Goal: Task Accomplishment & Management: Manage account settings

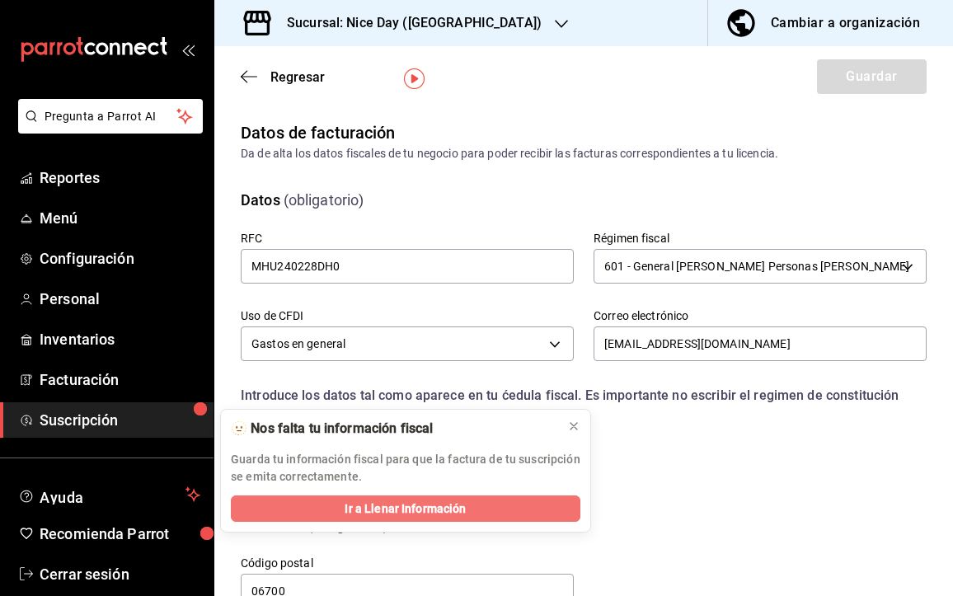
scroll to position [54, 0]
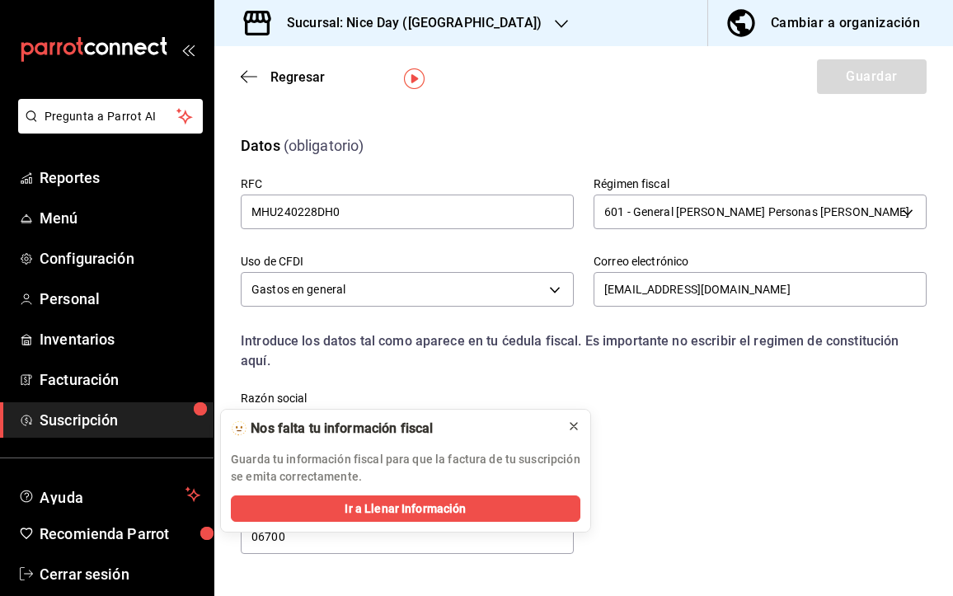
click at [573, 425] on icon at bounding box center [573, 426] width 7 height 7
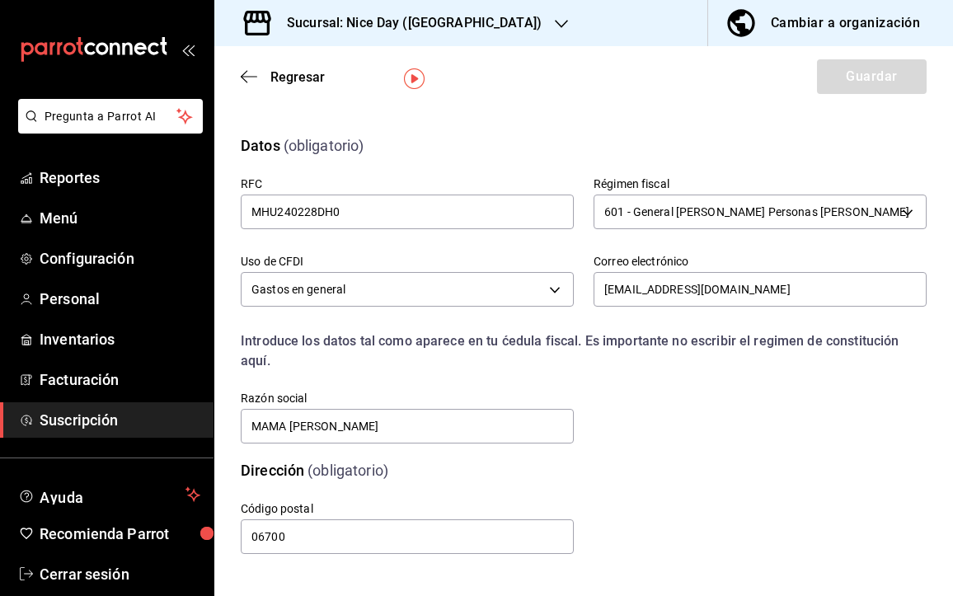
click at [703, 453] on div "Dirección (obligatorio)" at bounding box center [574, 460] width 706 height 42
click at [664, 472] on div "Código postal 06700" at bounding box center [563, 509] width 725 height 95
click at [285, 472] on div "Código postal 06700" at bounding box center [563, 509] width 725 height 95
click at [342, 469] on div "Código postal 06700" at bounding box center [563, 509] width 725 height 95
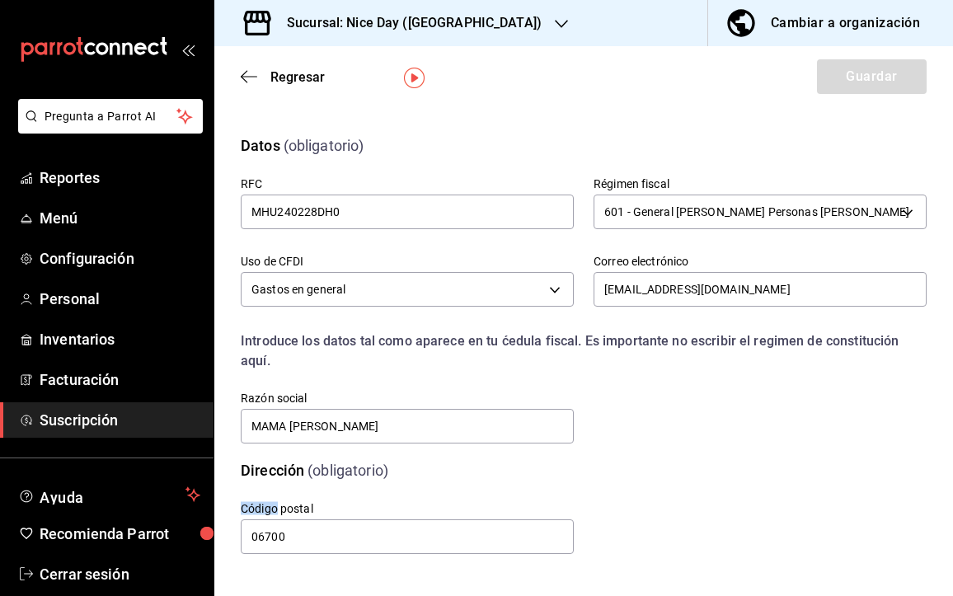
scroll to position [0, 0]
click at [665, 497] on div "Código postal 06700" at bounding box center [563, 509] width 725 height 95
click at [500, 129] on div "Datos (obligatorio)" at bounding box center [574, 136] width 706 height 42
click at [312, 497] on div "Código postal 06700" at bounding box center [397, 518] width 353 height 75
click at [452, 556] on div "Código postal 06700" at bounding box center [407, 528] width 333 height 55
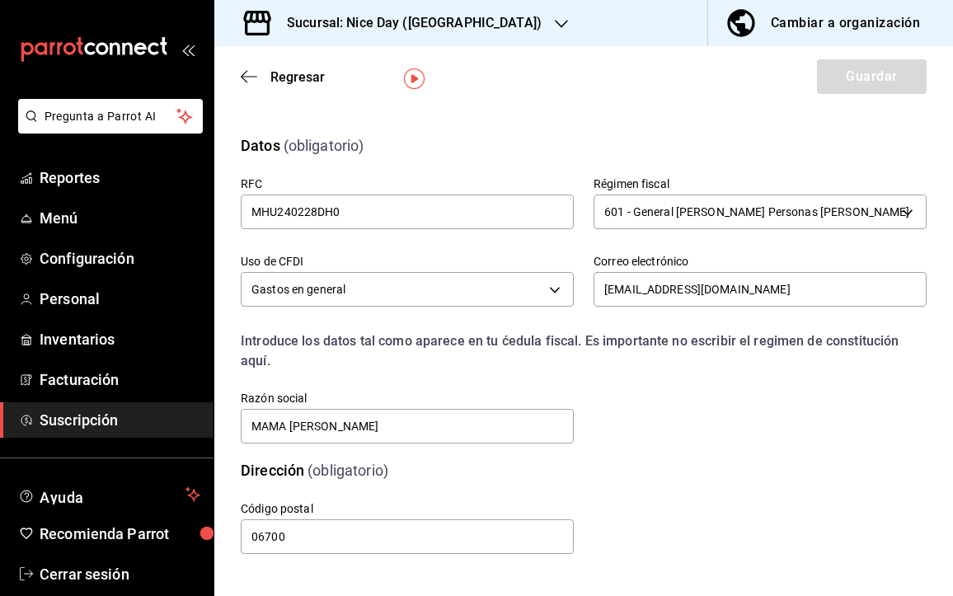
click at [707, 96] on div "Regresar Guardar" at bounding box center [583, 76] width 739 height 61
click at [528, 393] on label "Razón social" at bounding box center [407, 398] width 333 height 12
click at [666, 443] on div "Dirección (obligatorio)" at bounding box center [574, 460] width 706 height 42
click at [244, 73] on icon "button" at bounding box center [244, 77] width 7 height 12
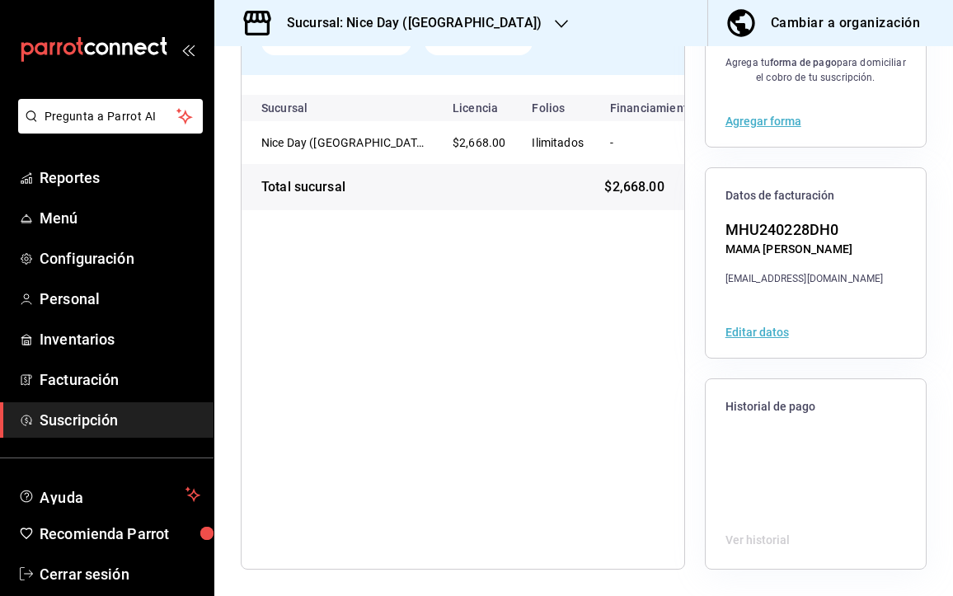
scroll to position [185, 0]
click at [767, 403] on span "Historial de pago" at bounding box center [815, 407] width 181 height 16
click at [509, 463] on div "All in One QS 2025 Periodo del [DATE] al [DATE] Límite de pago [DATE] $2,668.00…" at bounding box center [463, 262] width 444 height 613
click at [80, 387] on span "Facturación" at bounding box center [120, 379] width 161 height 22
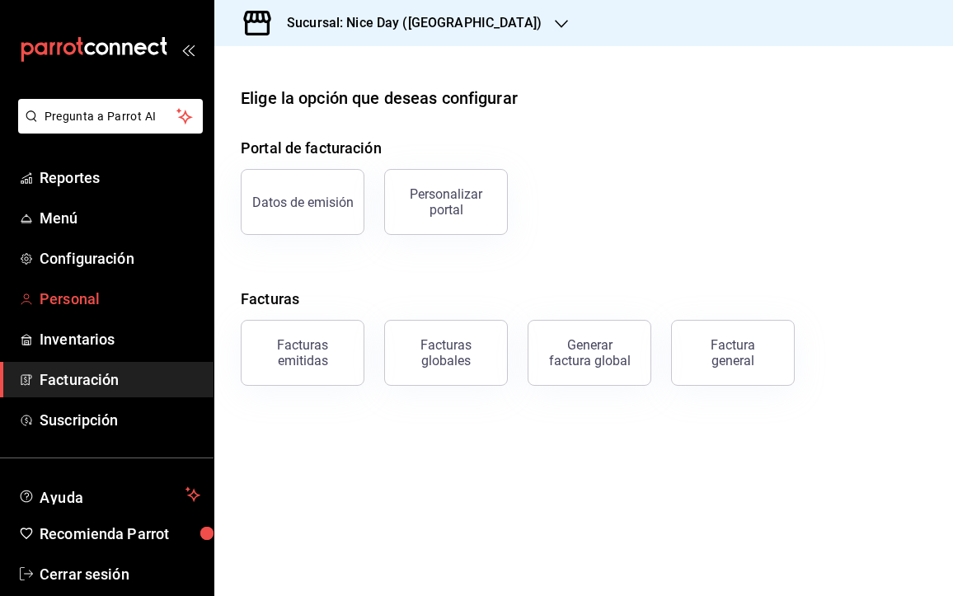
click at [68, 303] on span "Personal" at bounding box center [120, 299] width 161 height 22
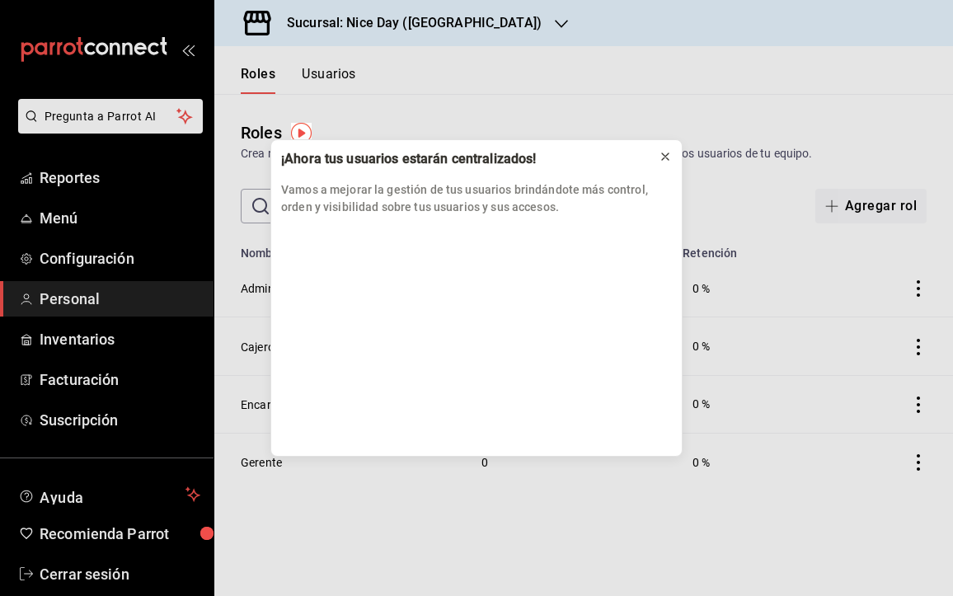
click at [661, 157] on icon at bounding box center [665, 156] width 13 height 13
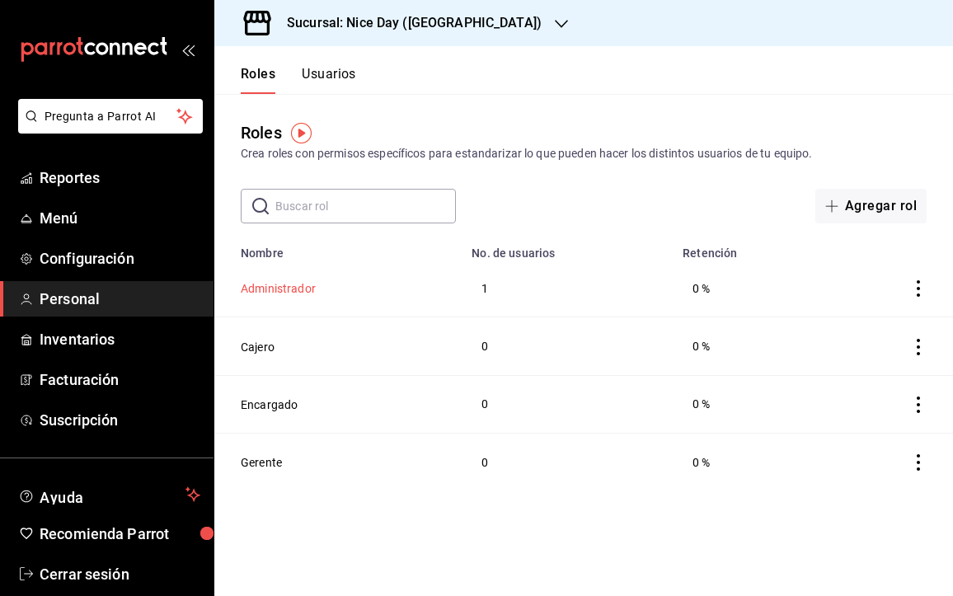
click at [291, 294] on button "Administrador" at bounding box center [278, 288] width 75 height 16
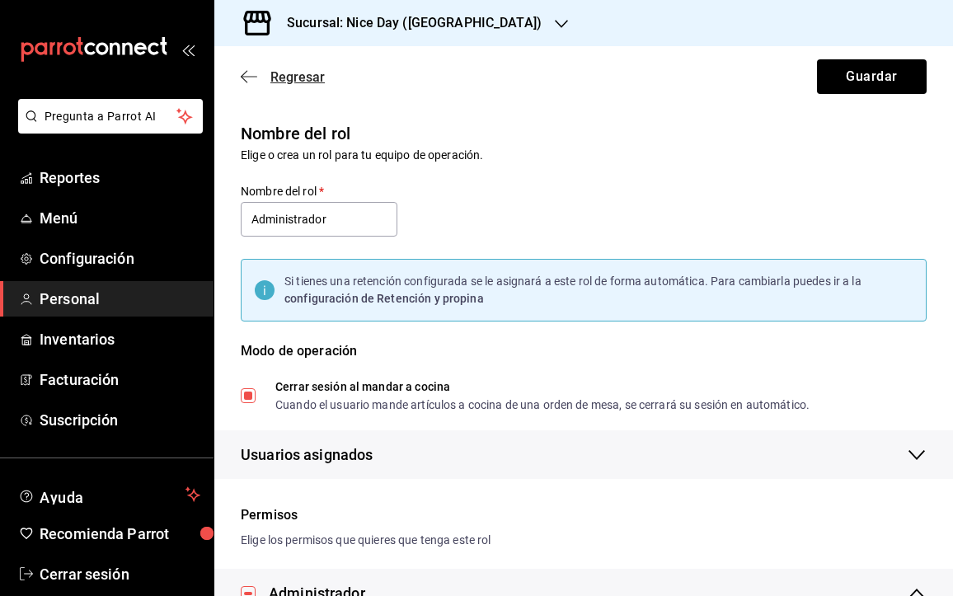
click at [248, 81] on icon "button" at bounding box center [249, 76] width 16 height 15
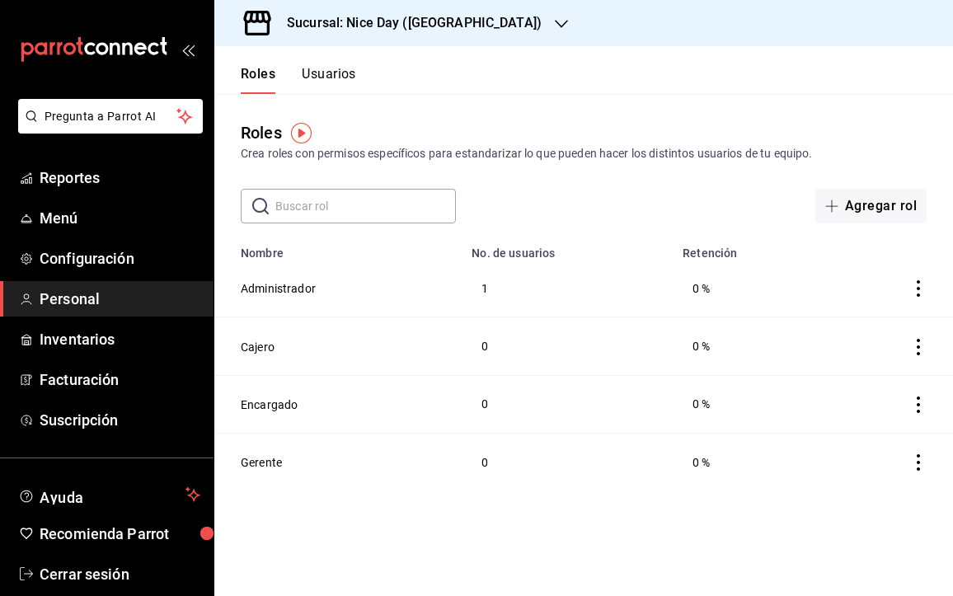
click at [330, 74] on button "Usuarios" at bounding box center [329, 80] width 54 height 28
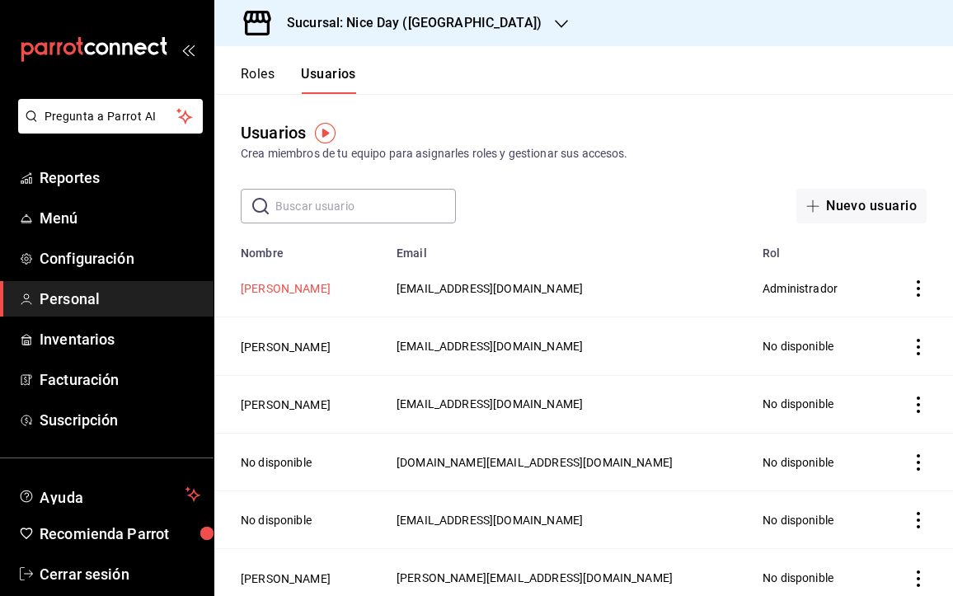
click at [254, 287] on button "[PERSON_NAME]" at bounding box center [286, 288] width 90 height 16
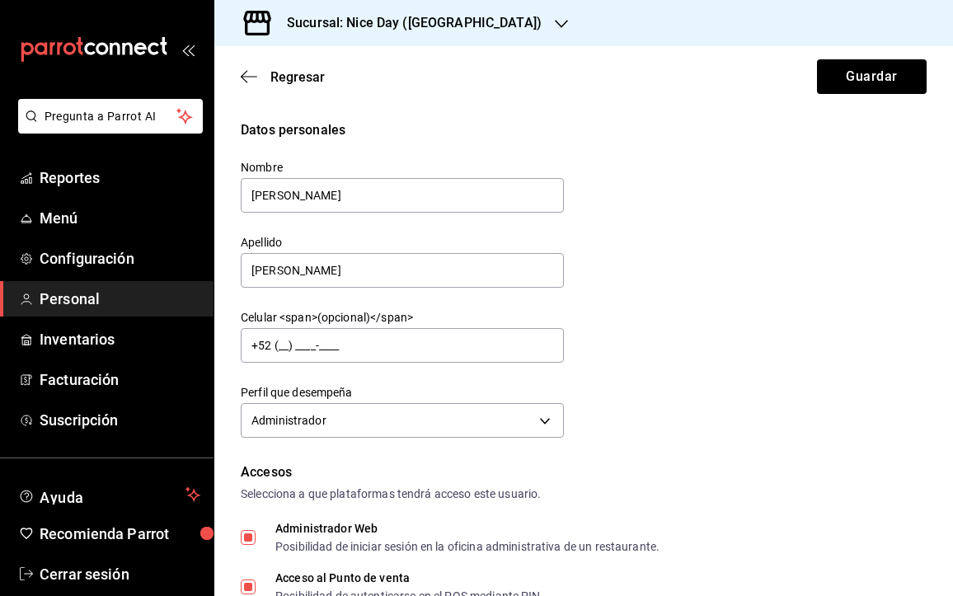
click at [615, 377] on div "Datos personales Nombre [PERSON_NAME] [PERSON_NAME] Celular <span>(opcional)</s…" at bounding box center [584, 281] width 686 height 322
click at [848, 85] on button "Guardar" at bounding box center [872, 76] width 110 height 35
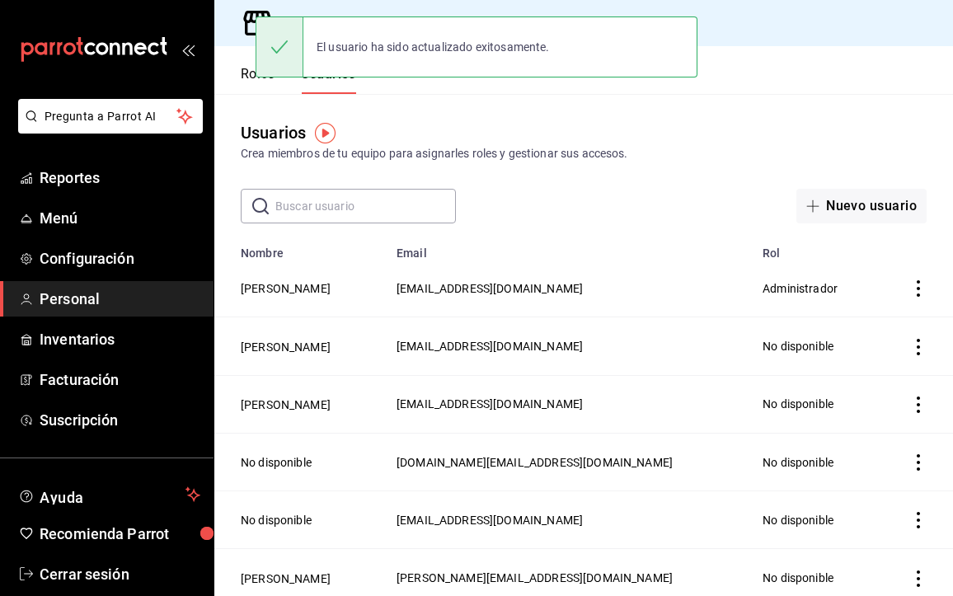
click at [675, 151] on div "Crea miembros de tu equipo para asignarles roles y gestionar sus accesos." at bounding box center [584, 153] width 686 height 17
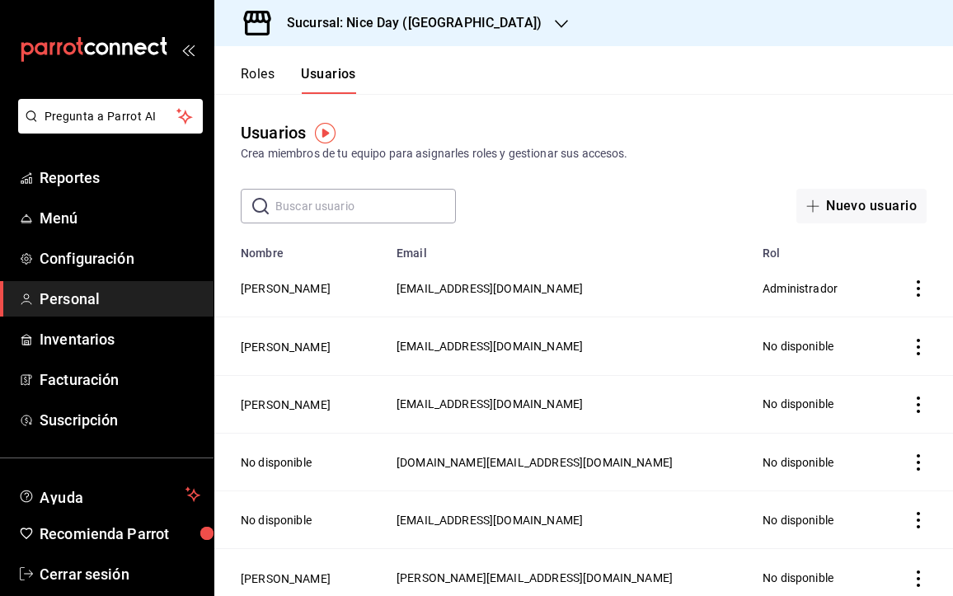
click at [333, 87] on button "Usuarios" at bounding box center [328, 80] width 55 height 28
click at [257, 66] on button "Roles" at bounding box center [258, 80] width 34 height 28
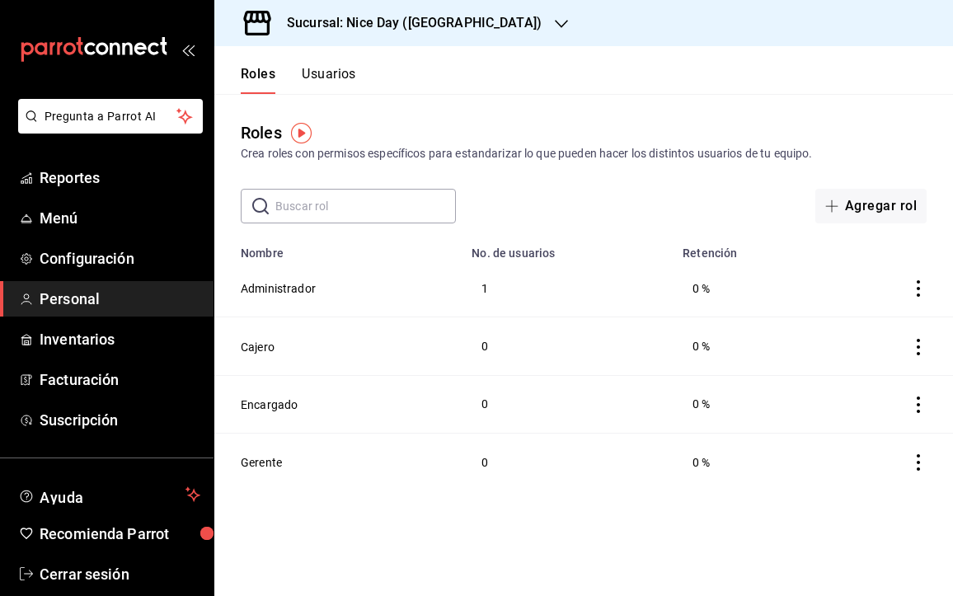
click at [332, 78] on button "Usuarios" at bounding box center [329, 80] width 54 height 28
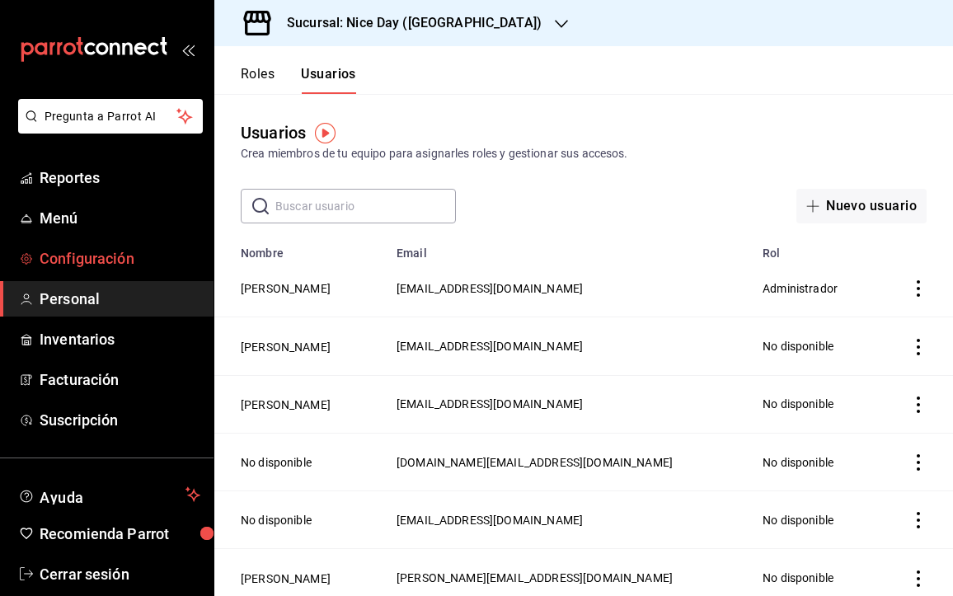
click at [88, 250] on span "Configuración" at bounding box center [120, 258] width 161 height 22
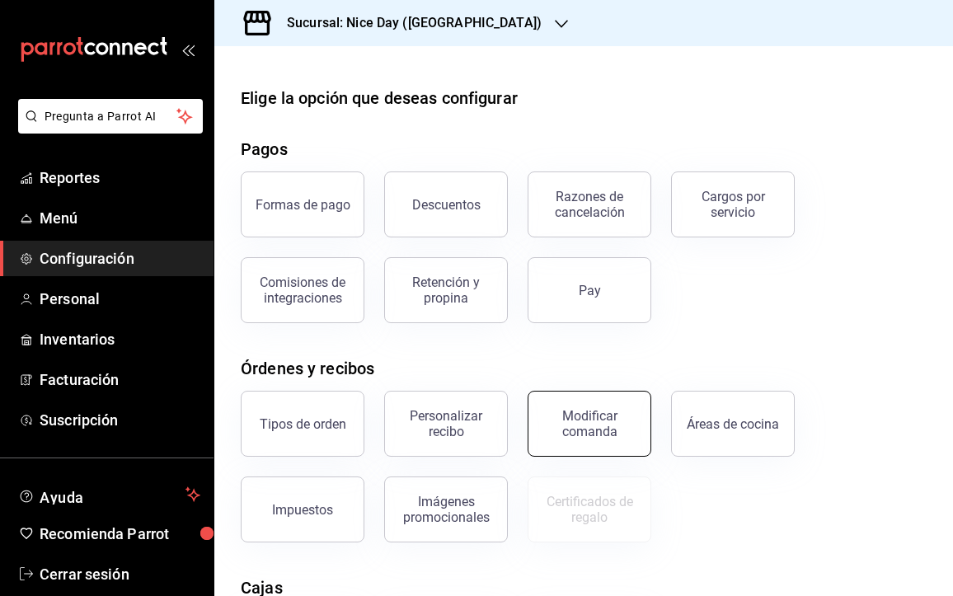
click at [531, 439] on div "Modificar comanda" at bounding box center [579, 414] width 143 height 86
click at [591, 427] on div "Modificar comanda" at bounding box center [589, 423] width 102 height 31
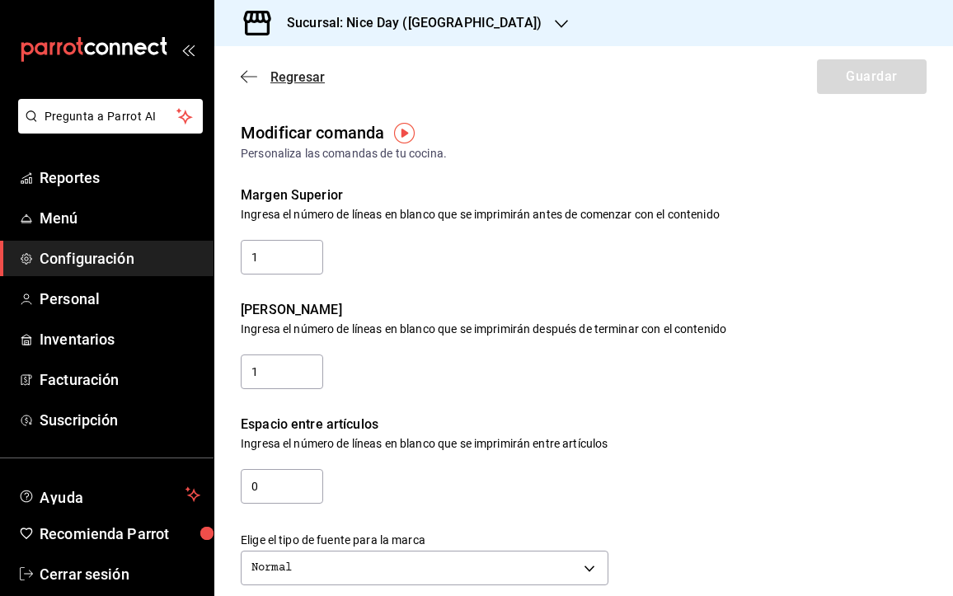
click at [244, 77] on icon "button" at bounding box center [249, 76] width 16 height 1
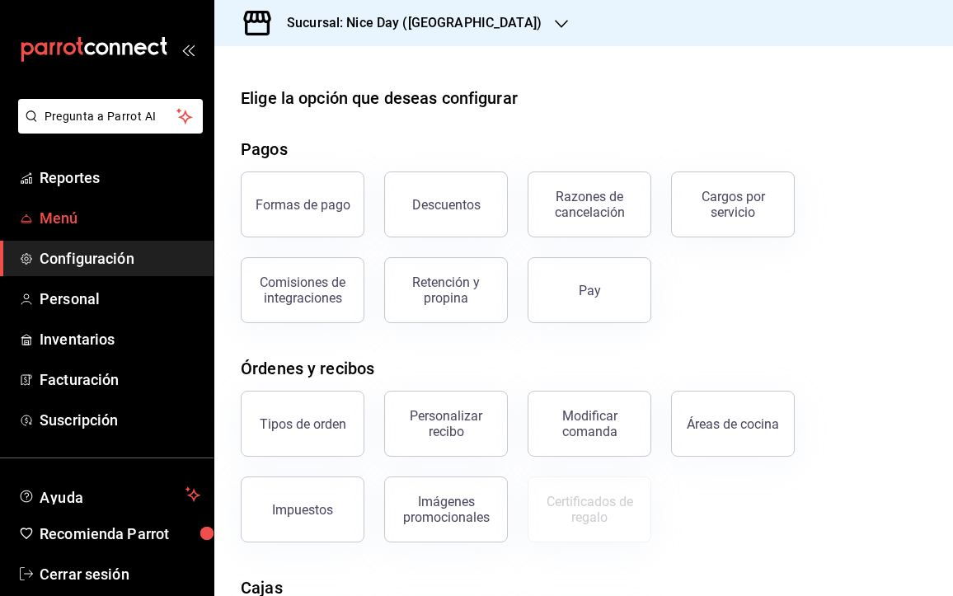
click at [59, 209] on span "Menú" at bounding box center [120, 218] width 161 height 22
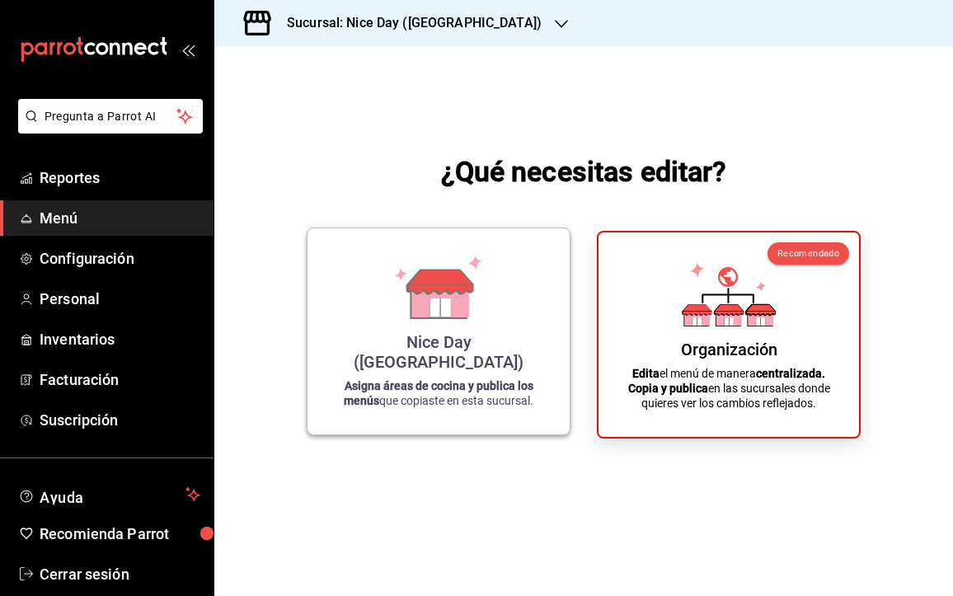
click at [471, 319] on icon at bounding box center [439, 287] width 94 height 64
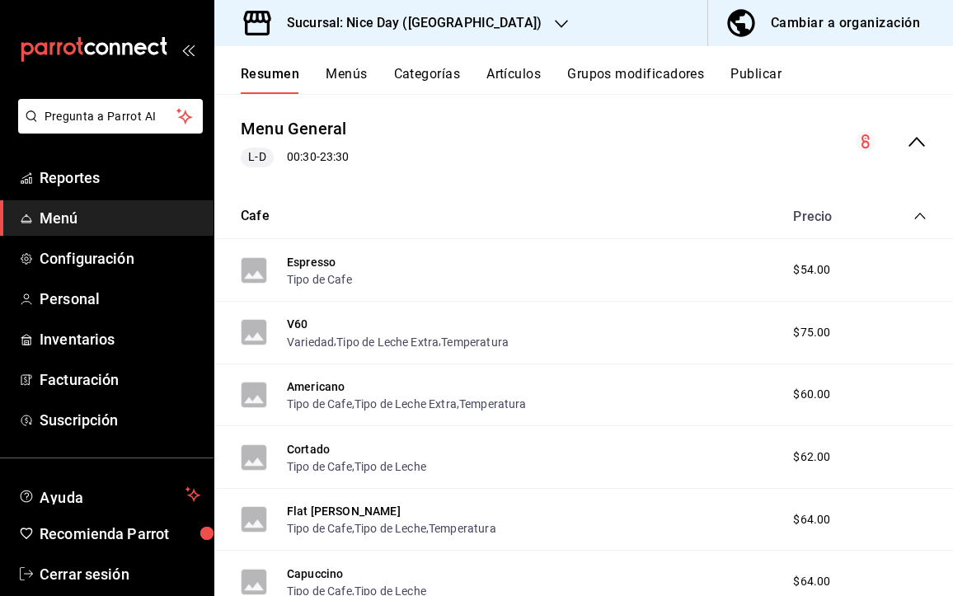
scroll to position [150, 0]
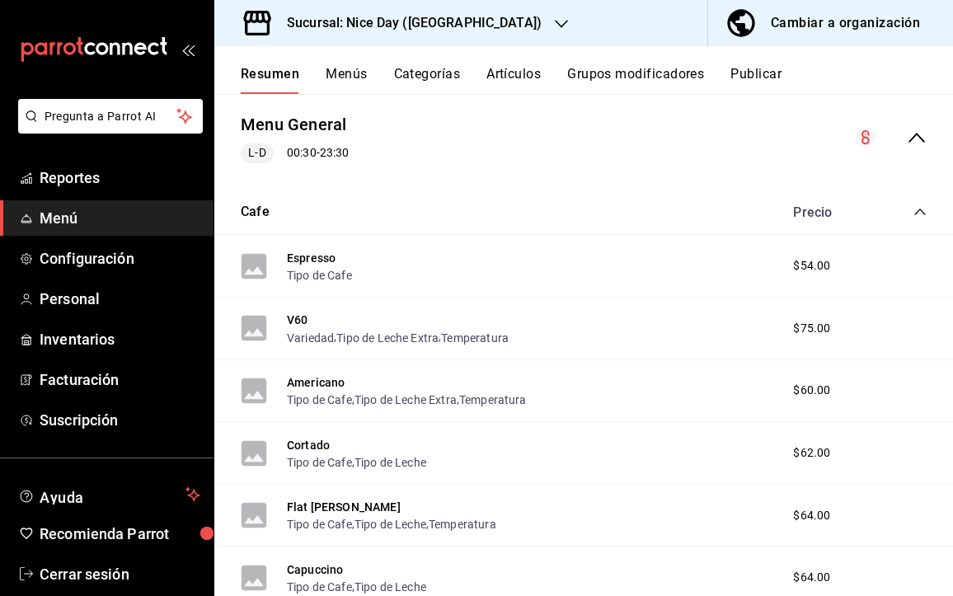
click at [548, 298] on div "Espresso Tipo de Cafe $54.00" at bounding box center [583, 266] width 739 height 63
click at [424, 293] on div "Espresso Tipo de Cafe $54.00" at bounding box center [583, 266] width 739 height 63
click at [656, 73] on button "Grupos modificadores" at bounding box center [635, 80] width 137 height 28
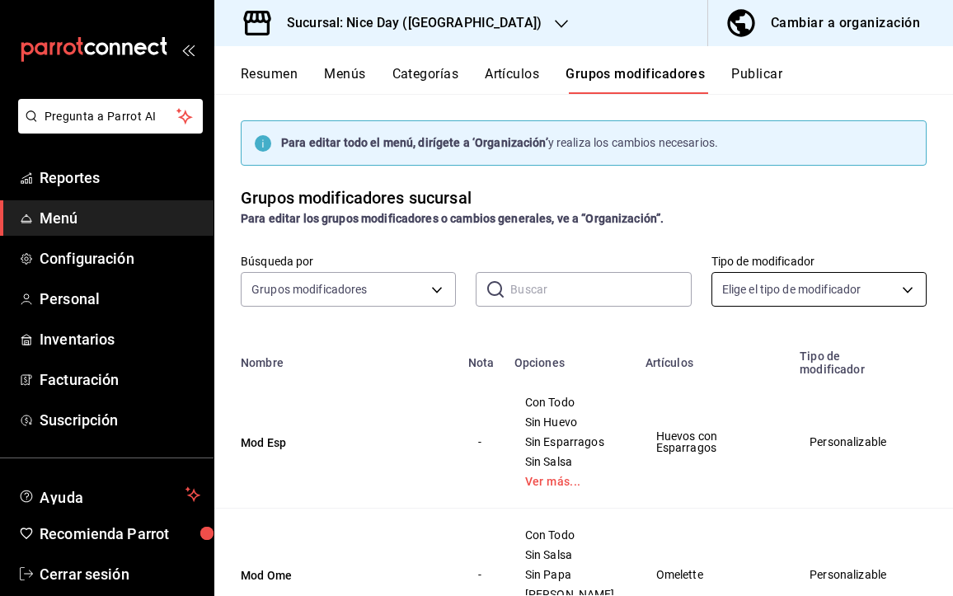
click at [895, 293] on body "Pregunta a Parrot AI Reportes Menú Configuración Personal Inventarios Facturaci…" at bounding box center [476, 298] width 953 height 596
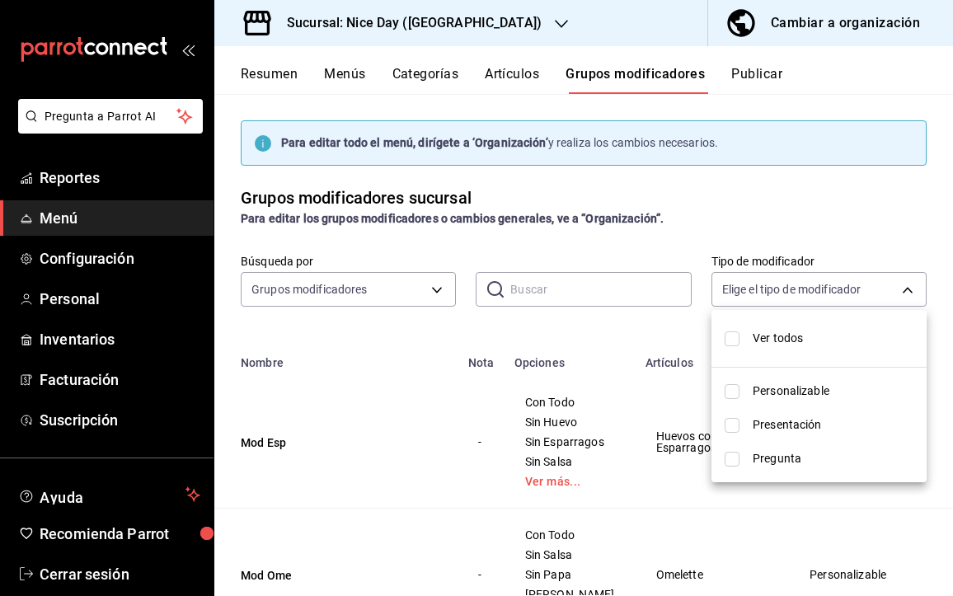
click at [733, 392] on input "checkbox" at bounding box center [732, 391] width 15 height 15
checkbox input "true"
click at [734, 436] on li "Presentación" at bounding box center [818, 425] width 215 height 34
type input "CUSTOMIZABLE,PRESENTATION"
checkbox input "true"
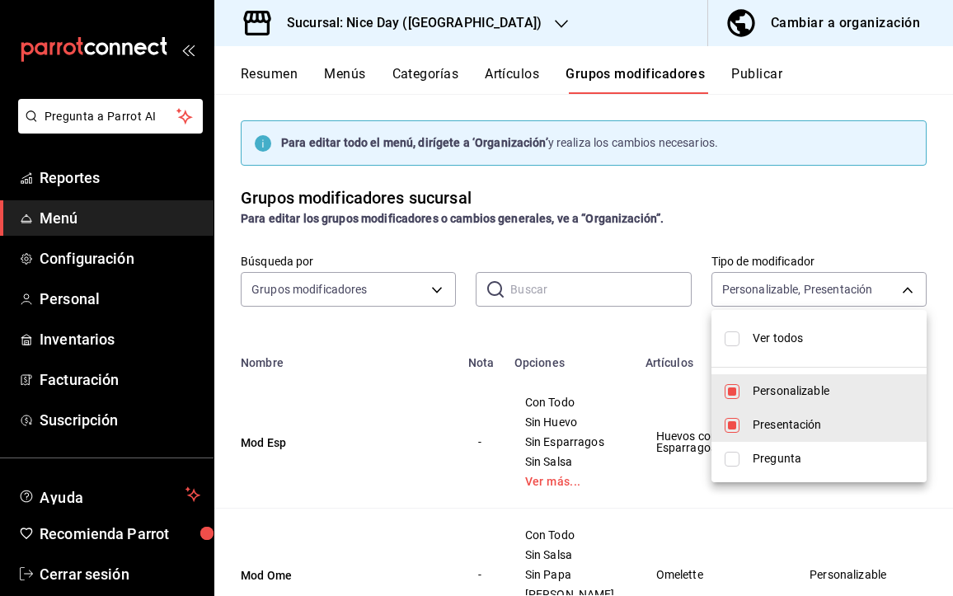
click at [727, 392] on input "checkbox" at bounding box center [732, 391] width 15 height 15
checkbox input "false"
type input "PRESENTATION"
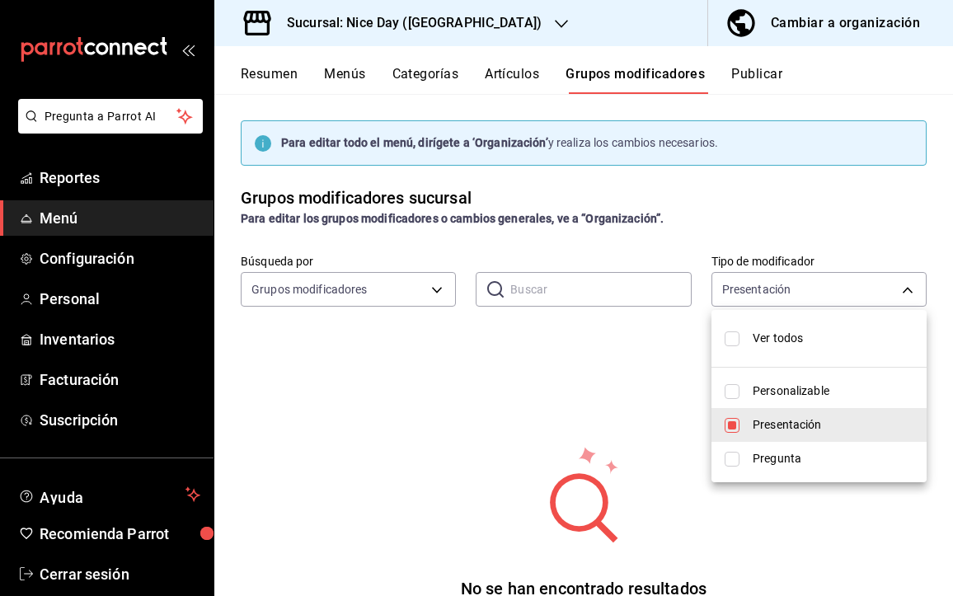
click at [734, 459] on input "checkbox" at bounding box center [732, 459] width 15 height 15
checkbox input "true"
type input "PRESENTATION,QUESTION"
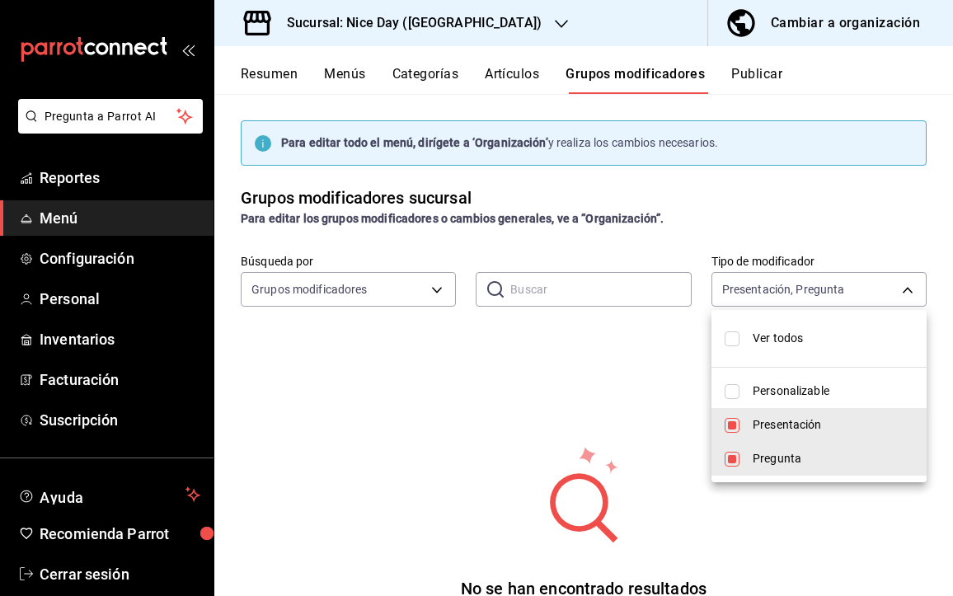
click at [731, 420] on input "checkbox" at bounding box center [732, 425] width 15 height 15
checkbox input "false"
type input "QUESTION"
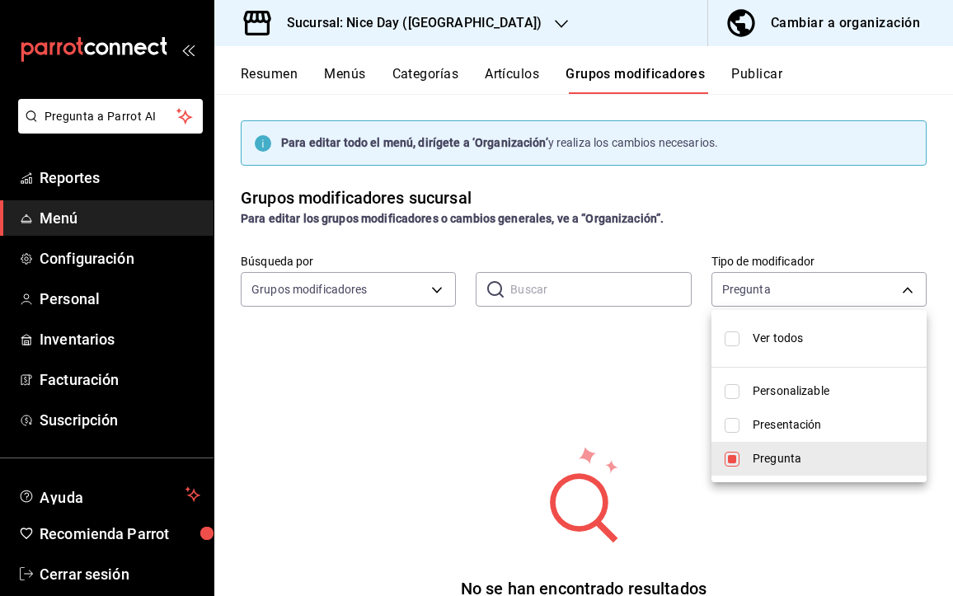
click at [731, 467] on li "Pregunta" at bounding box center [818, 459] width 215 height 34
checkbox input "false"
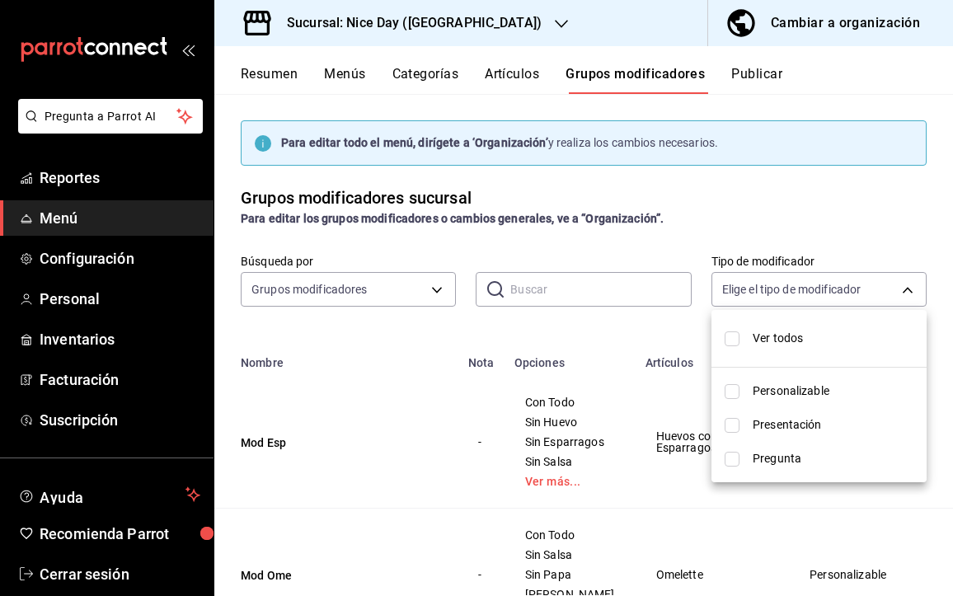
click at [776, 207] on div at bounding box center [476, 298] width 953 height 596
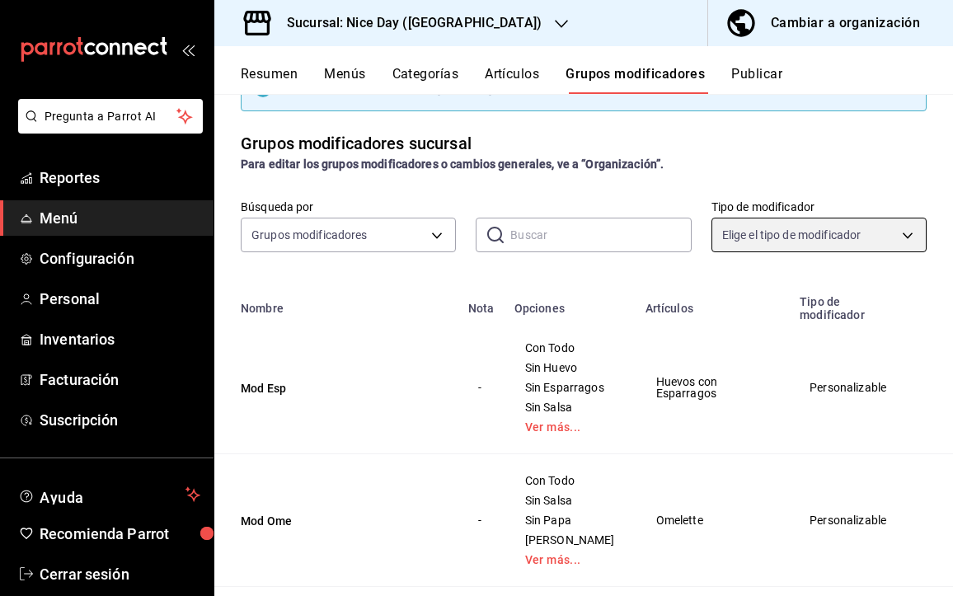
scroll to position [53, 0]
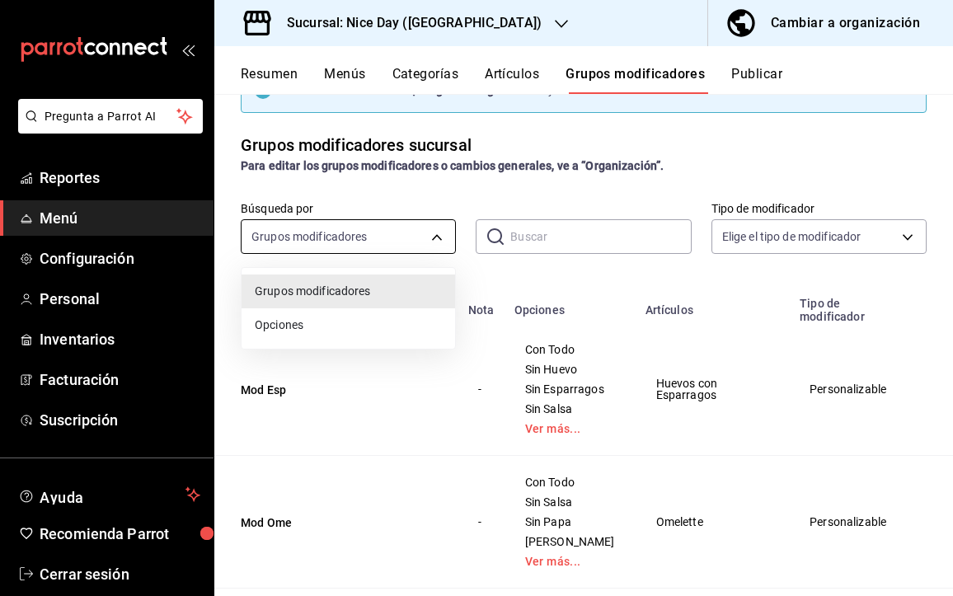
click at [422, 237] on body "Pregunta a Parrot AI Reportes Menú Configuración Personal Inventarios Facturaci…" at bounding box center [476, 298] width 953 height 596
click at [273, 331] on span "Opciones" at bounding box center [348, 325] width 187 height 17
type input "OPTION"
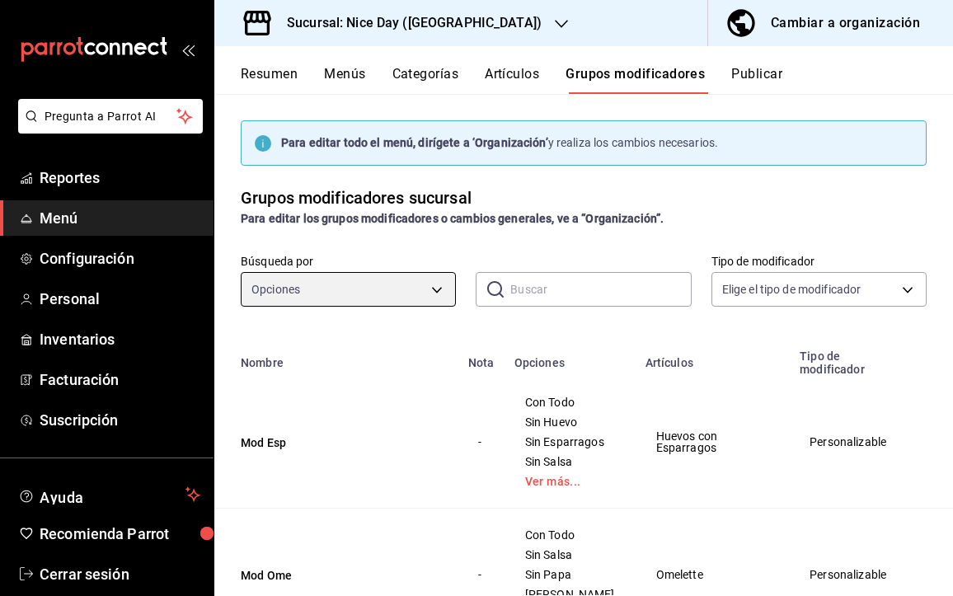
scroll to position [0, 0]
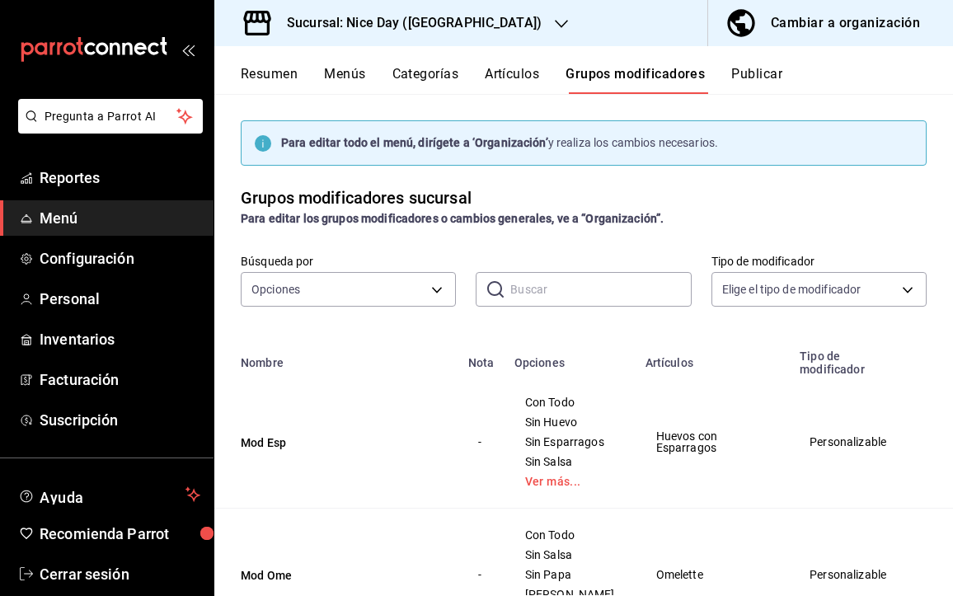
click at [739, 79] on button "Publicar" at bounding box center [756, 80] width 51 height 28
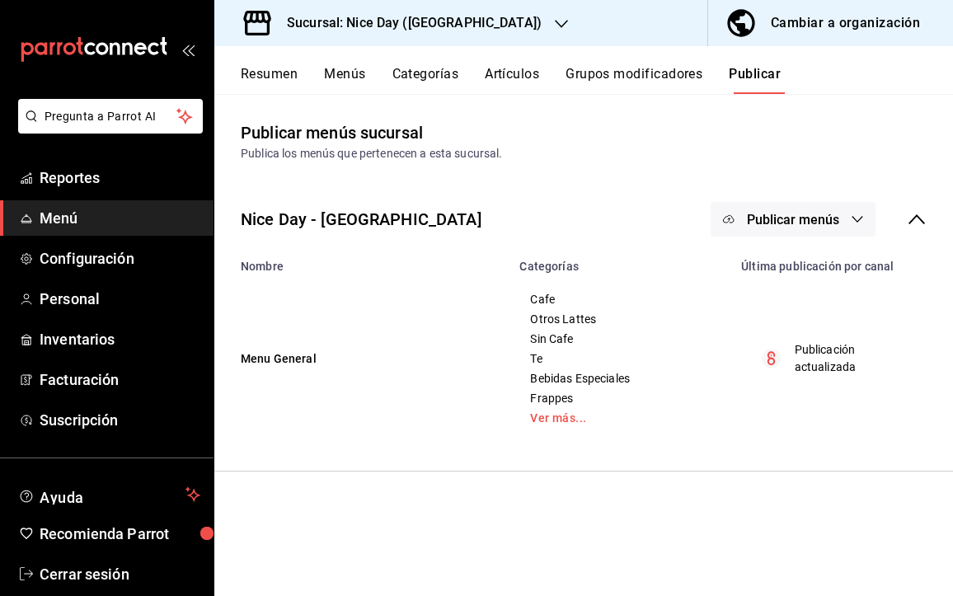
click at [854, 217] on icon "button" at bounding box center [857, 219] width 13 height 13
click at [856, 162] on div at bounding box center [476, 298] width 953 height 596
click at [438, 81] on button "Categorías" at bounding box center [425, 80] width 67 height 28
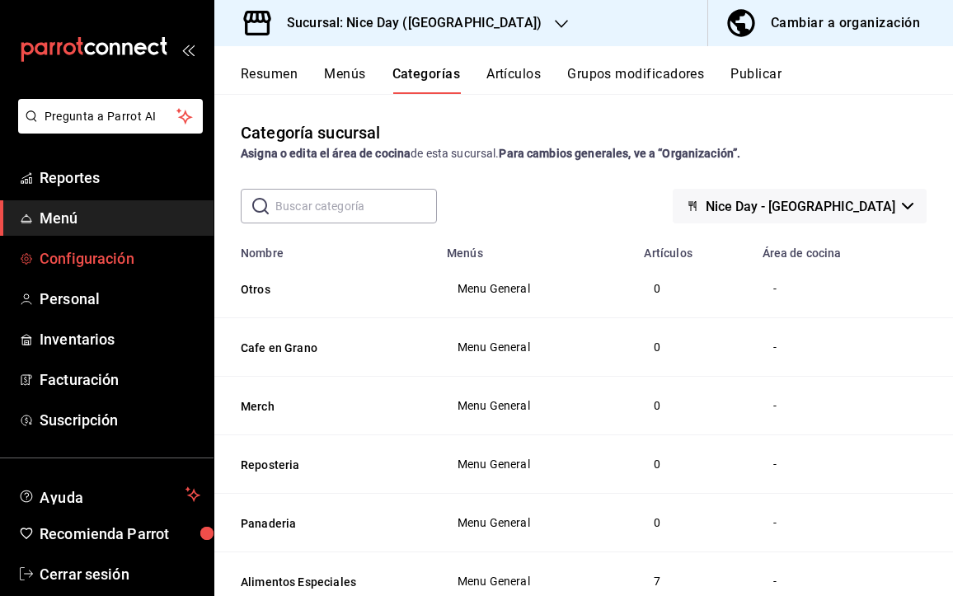
click at [118, 260] on span "Configuración" at bounding box center [120, 258] width 161 height 22
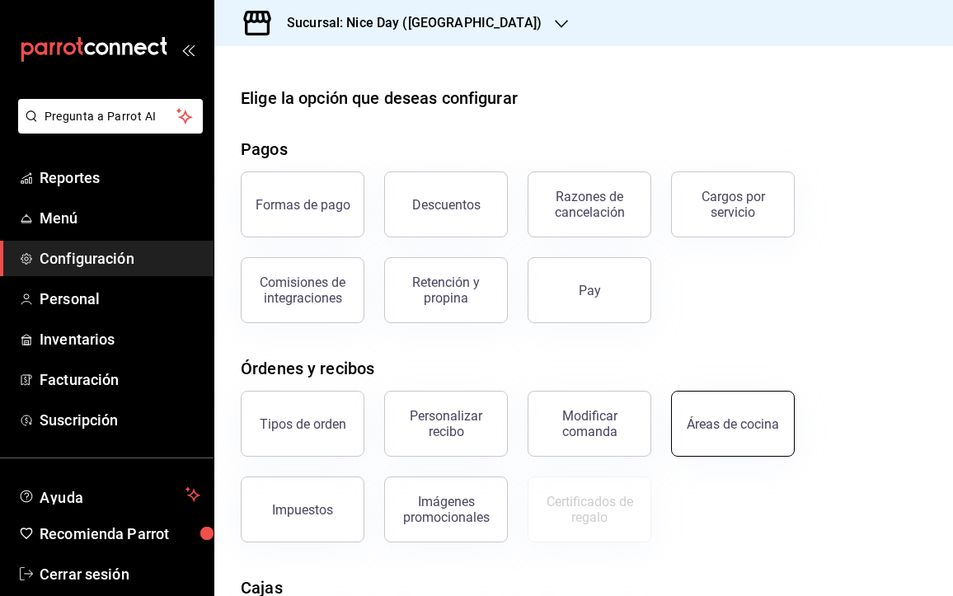
click at [706, 422] on div "Áreas de cocina" at bounding box center [733, 424] width 92 height 16
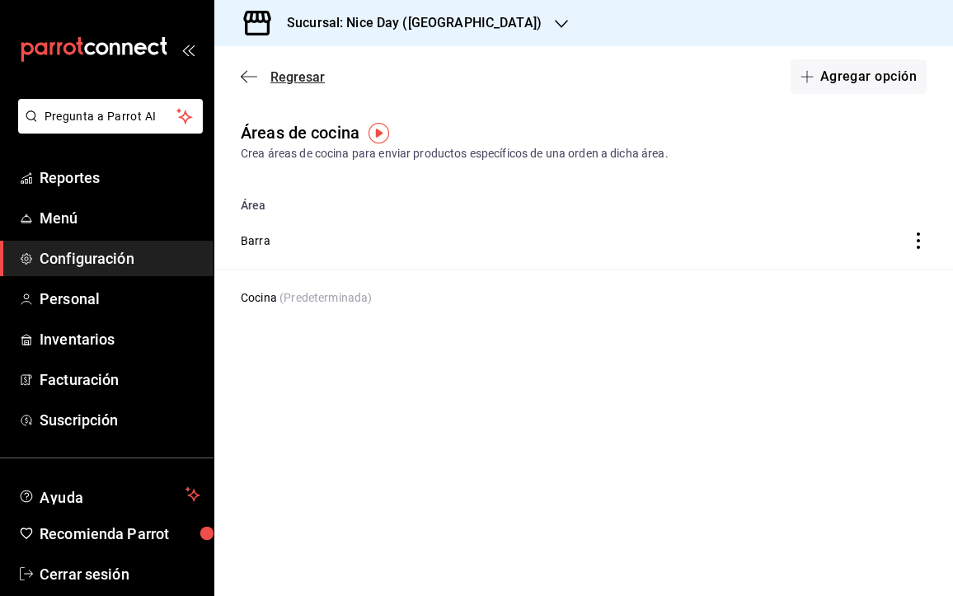
click at [243, 78] on icon "button" at bounding box center [244, 77] width 7 height 12
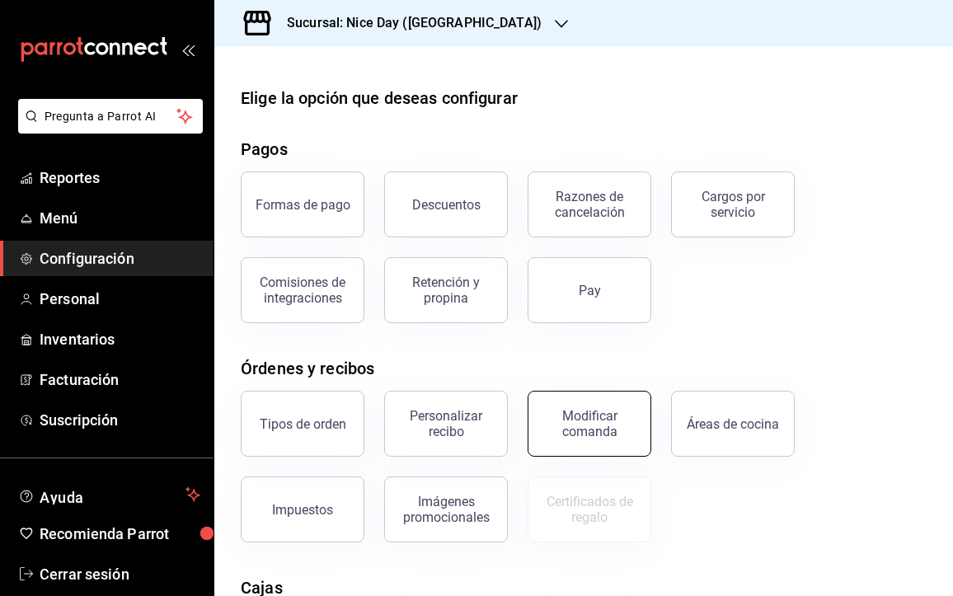
click at [598, 430] on div "Modificar comanda" at bounding box center [589, 423] width 102 height 31
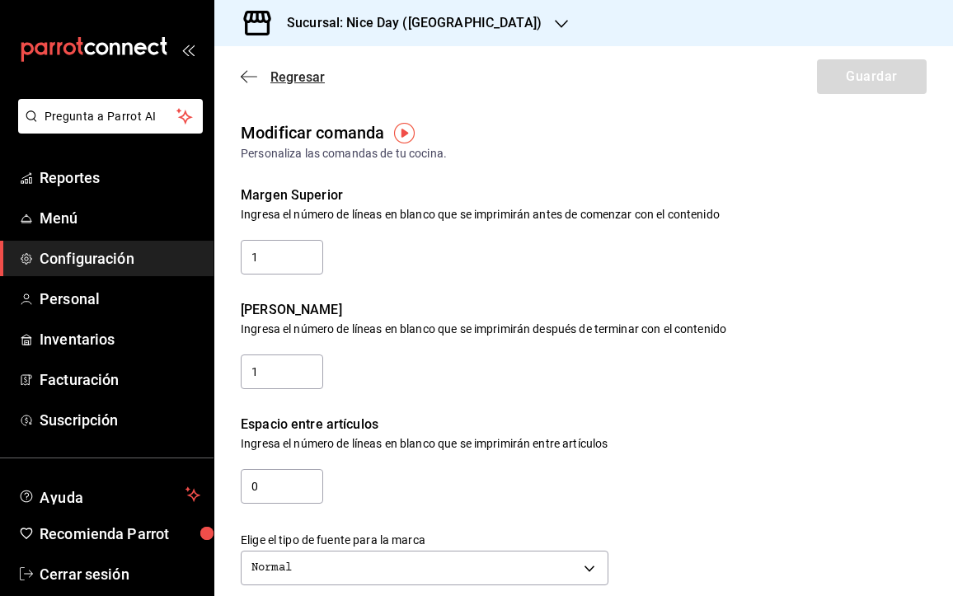
click at [248, 77] on icon "button" at bounding box center [249, 76] width 16 height 15
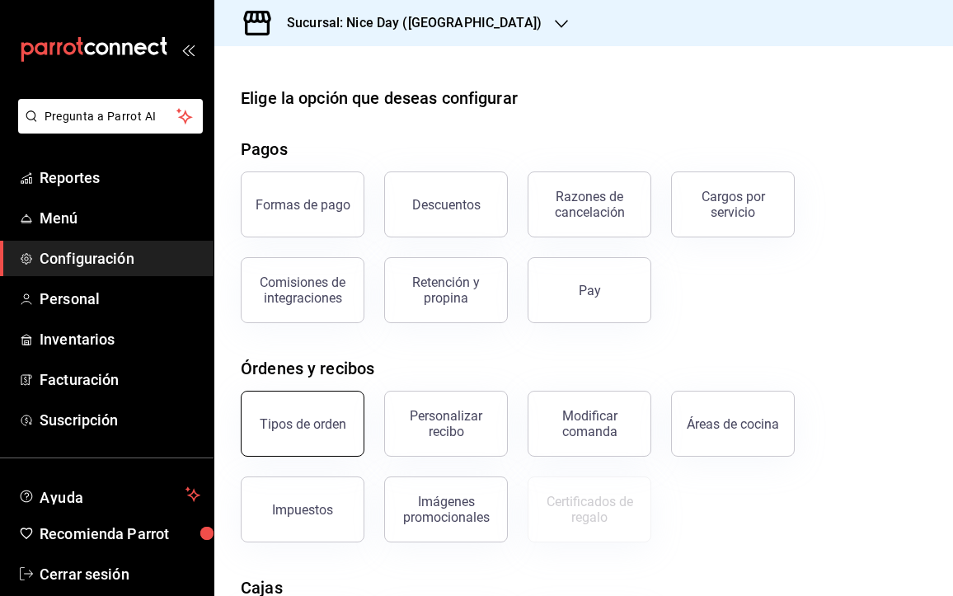
click at [334, 419] on div "Tipos de orden" at bounding box center [303, 424] width 87 height 16
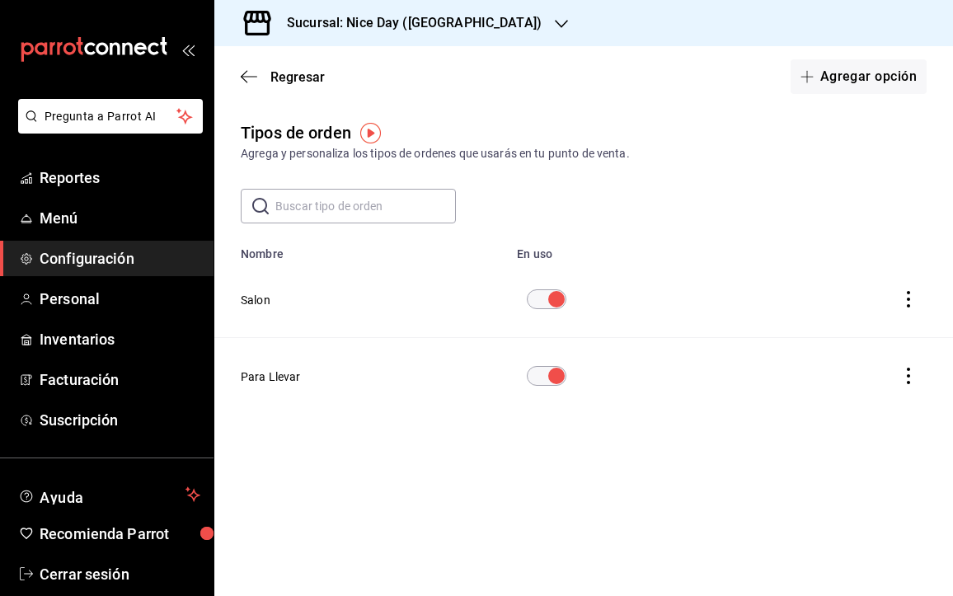
click at [475, 466] on main "Regresar Agregar opción Tipos de orden Agrega y personaliza los tipos de ordene…" at bounding box center [583, 321] width 739 height 550
click at [246, 86] on div "Regresar Agregar opción" at bounding box center [583, 76] width 739 height 61
click at [245, 80] on icon "button" at bounding box center [244, 77] width 7 height 12
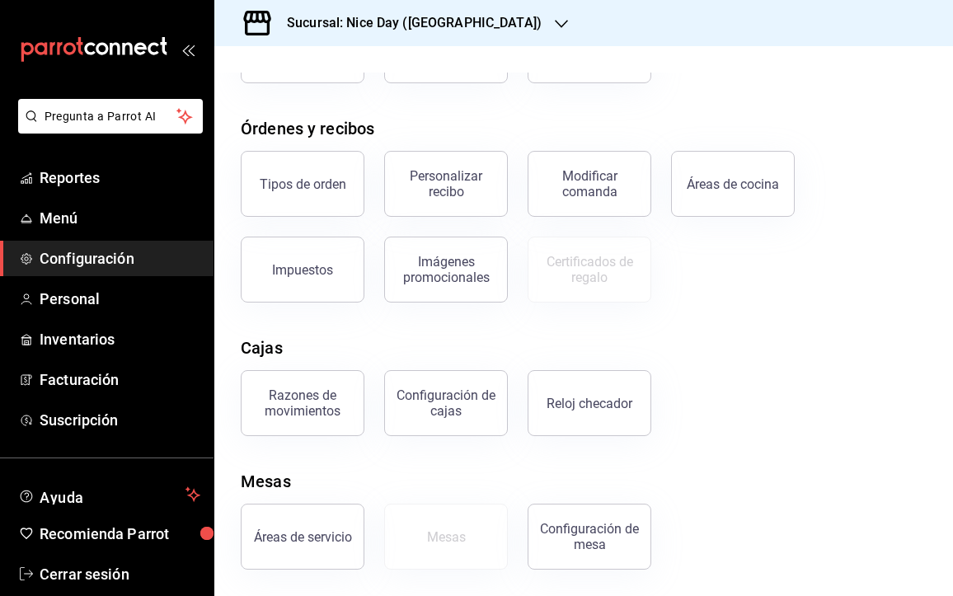
scroll to position [240, 0]
click at [590, 260] on div "Certificados de regalo" at bounding box center [589, 269] width 102 height 31
click at [72, 217] on span "Menú" at bounding box center [120, 218] width 161 height 22
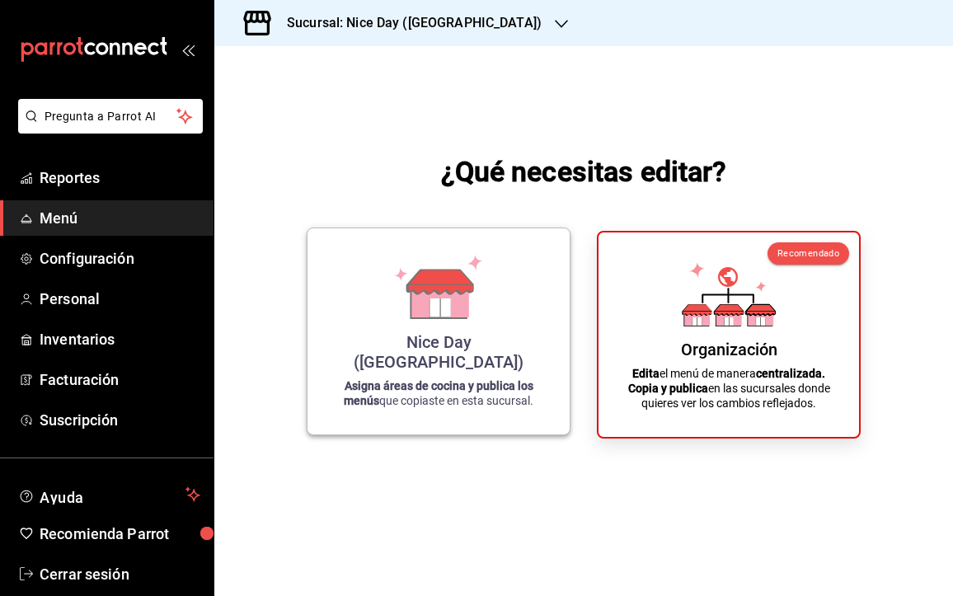
click at [455, 317] on icon at bounding box center [439, 299] width 57 height 35
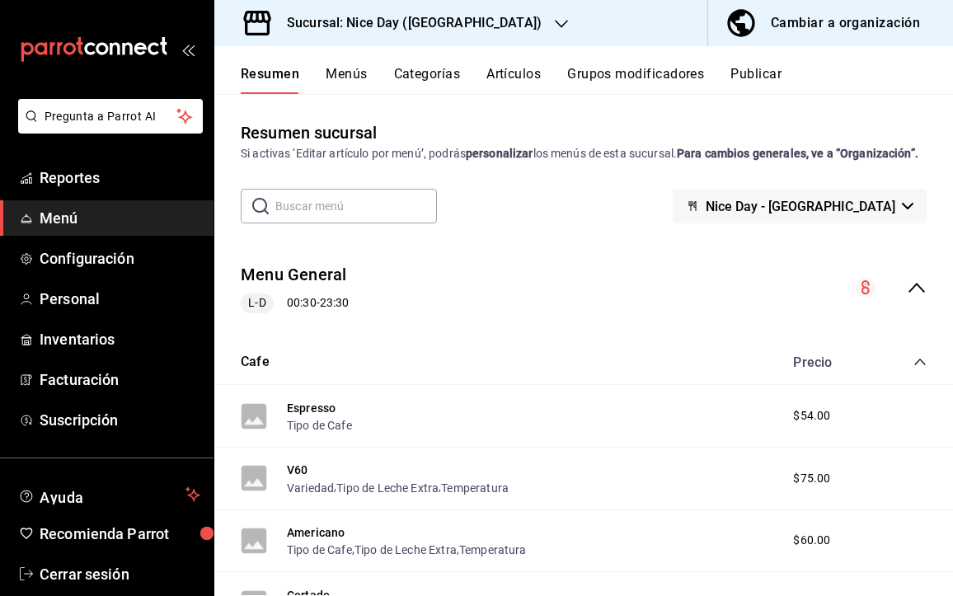
click at [283, 434] on div "Espresso Tipo de Cafe" at bounding box center [296, 415] width 111 height 35
click at [301, 416] on button "Espresso" at bounding box center [311, 408] width 49 height 16
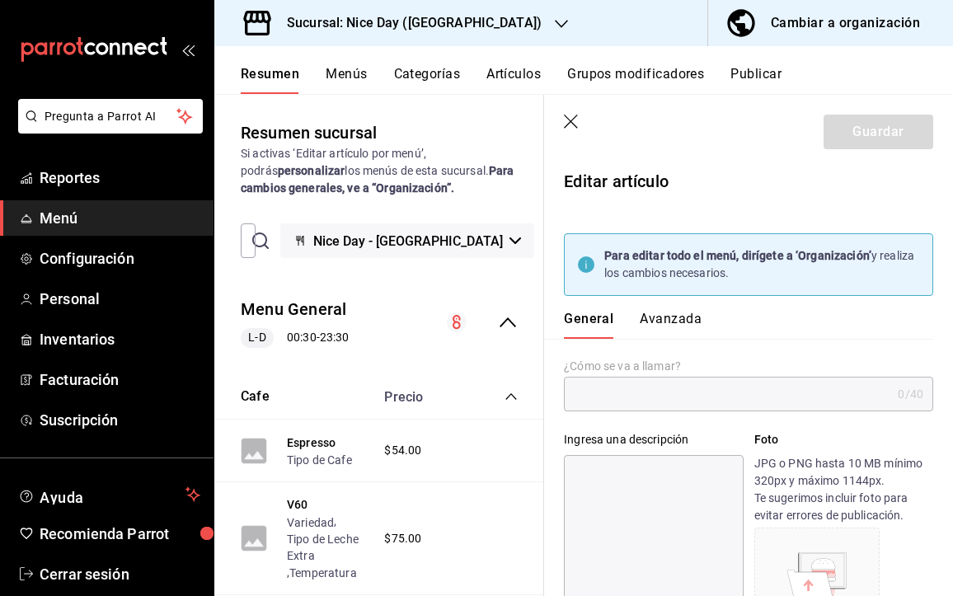
type input "Espresso"
type textarea "Notas de citrícos, [PERSON_NAME] y azucar mascabado"
type textarea "x"
type input "$54.00"
type input "AR-01756931633624"
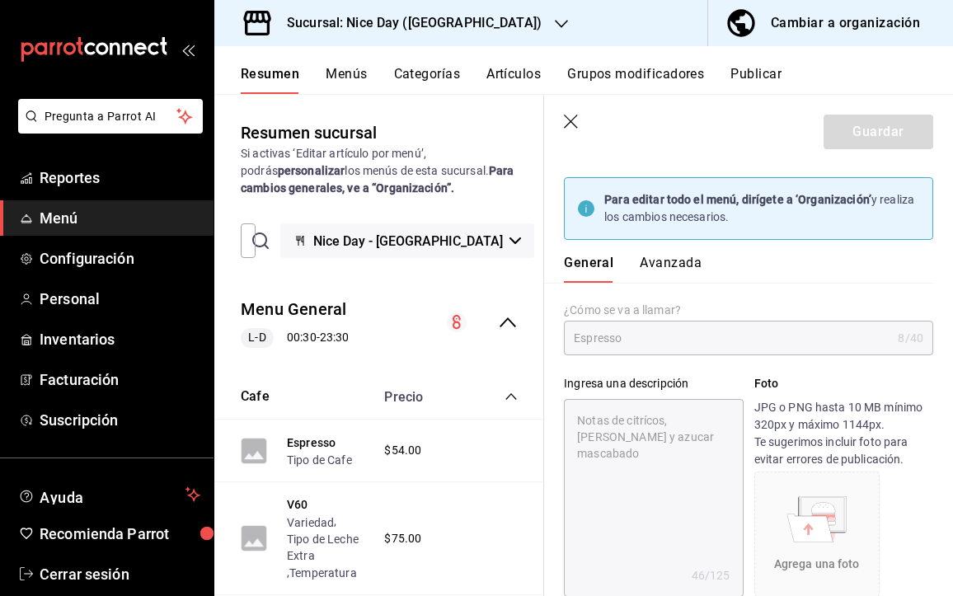
scroll to position [63, 0]
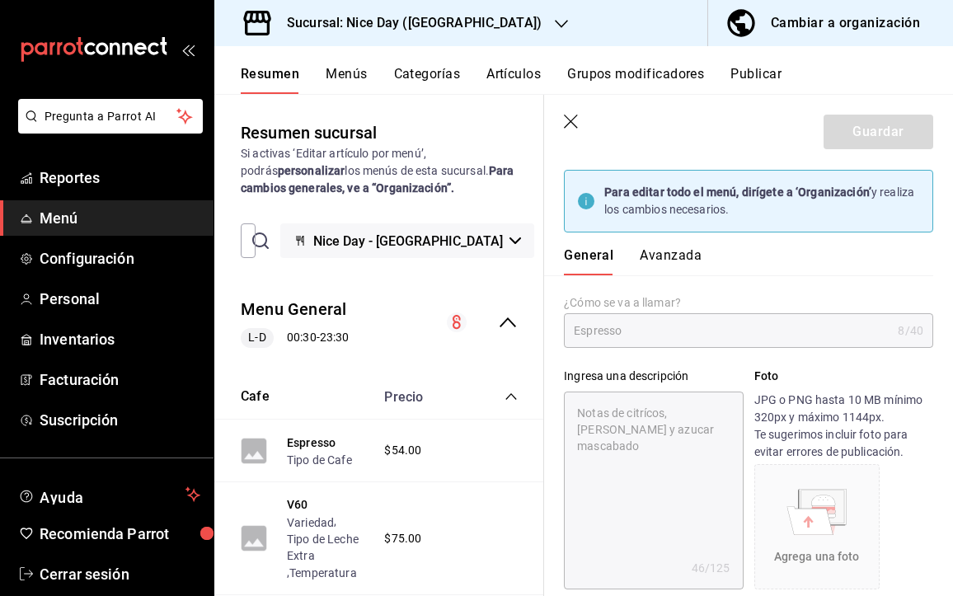
click at [656, 253] on button "Avanzada" at bounding box center [671, 261] width 62 height 28
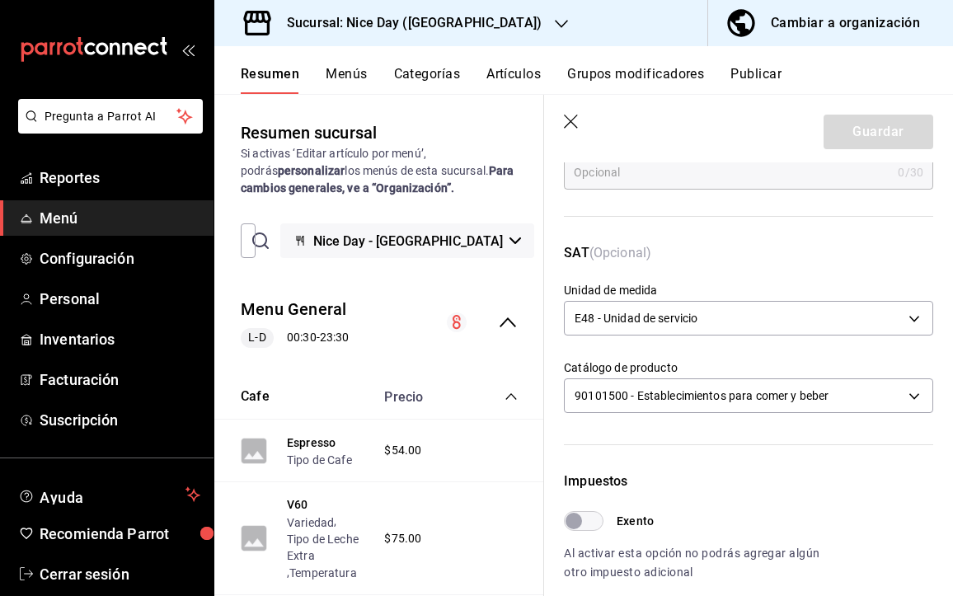
scroll to position [324, 0]
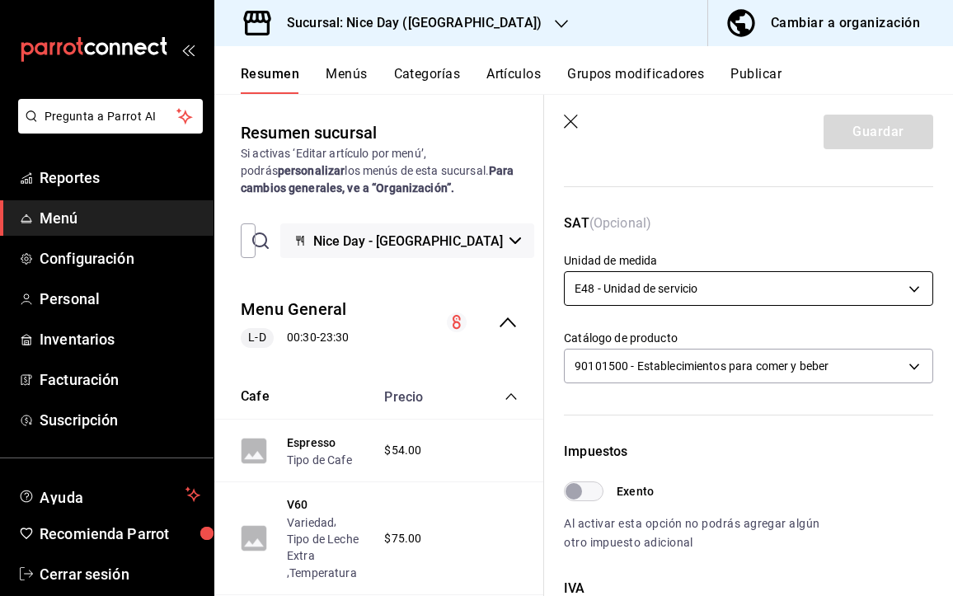
click at [910, 291] on body "Pregunta a Parrot AI Reportes Menú Configuración Personal Inventarios Facturaci…" at bounding box center [476, 298] width 953 height 596
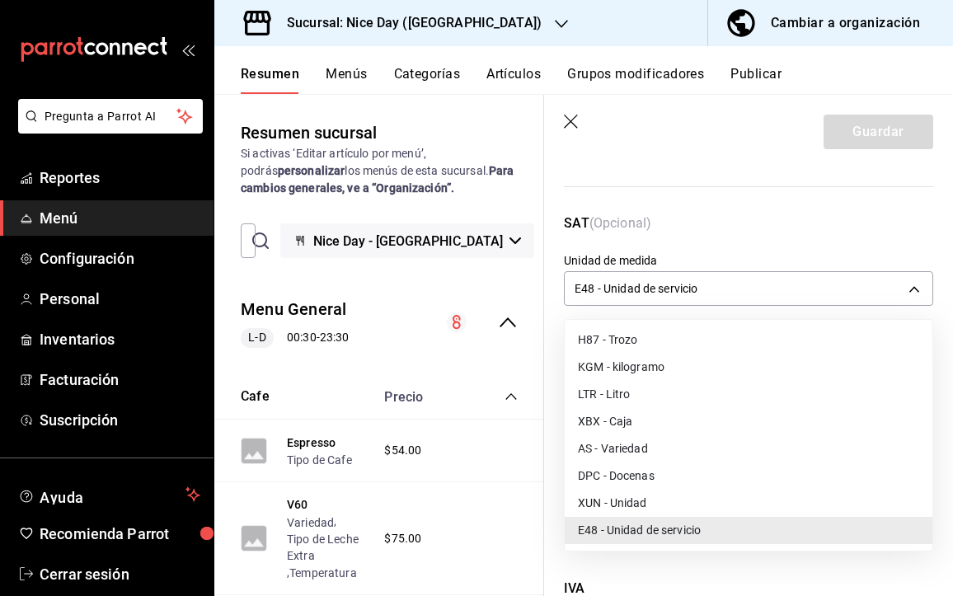
click at [654, 529] on li "E48 - Unidad de servicio" at bounding box center [749, 530] width 368 height 27
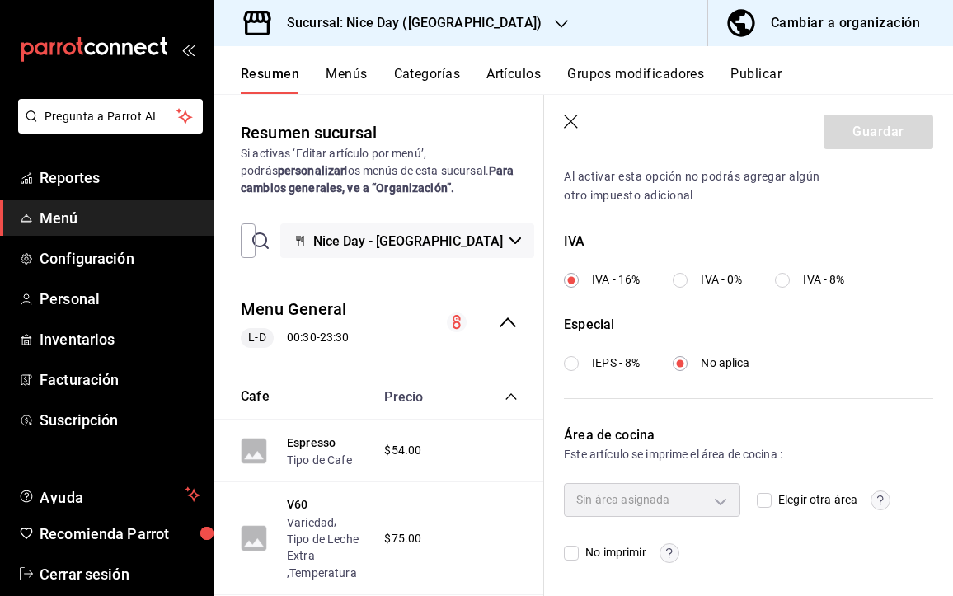
scroll to position [670, 0]
click at [732, 498] on div "Sin área asignada" at bounding box center [652, 500] width 176 height 33
click at [716, 509] on div "Sin área asignada" at bounding box center [652, 500] width 176 height 33
click at [769, 499] on input "Elegir otra área" at bounding box center [764, 501] width 15 height 15
checkbox input "true"
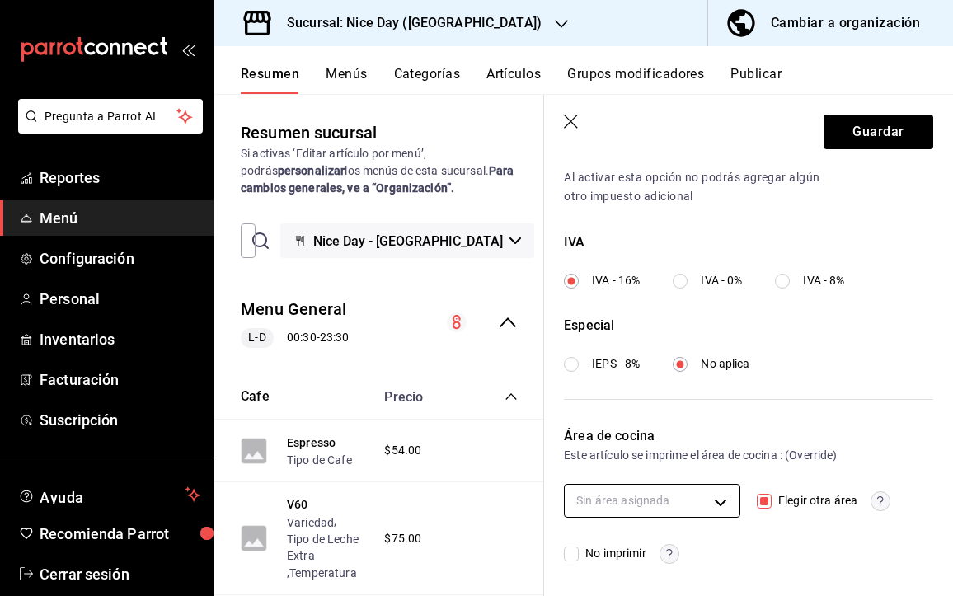
click at [723, 500] on body "Pregunta a Parrot AI Reportes Menú Configuración Personal Inventarios Facturaci…" at bounding box center [476, 298] width 953 height 596
click at [620, 542] on span "Barra" at bounding box center [666, 537] width 120 height 17
type input "a1fa3f55-7fa9-4cbe-a02f-f57b0c9d2aeb"
checkbox input "true"
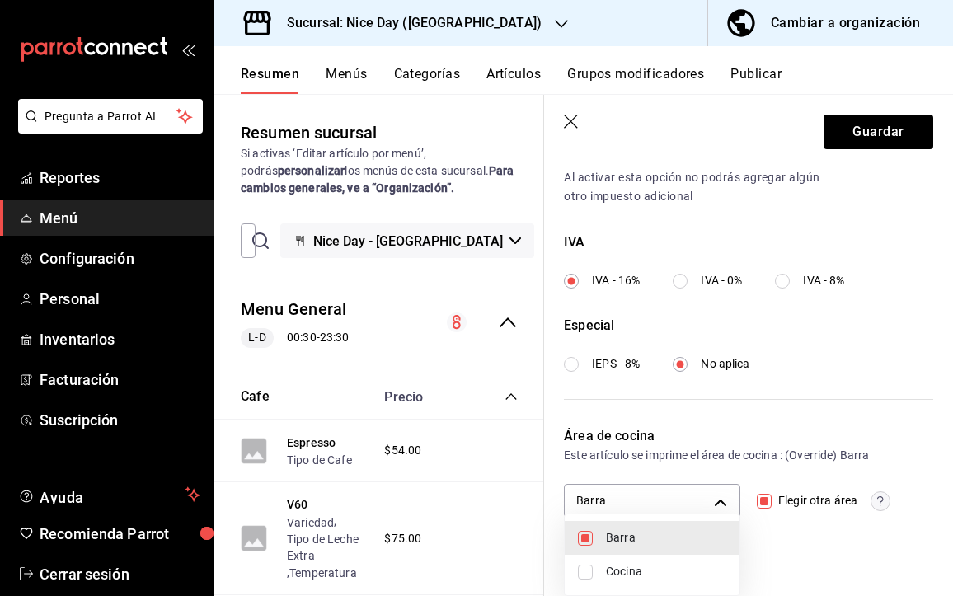
click at [902, 368] on div at bounding box center [476, 298] width 953 height 596
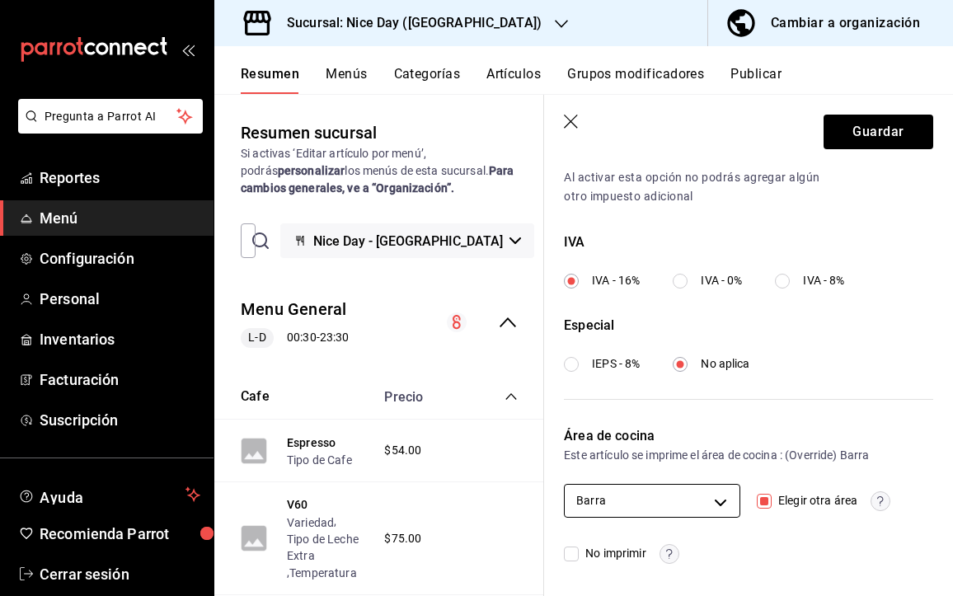
scroll to position [0, 0]
click at [856, 134] on button "Guardar" at bounding box center [879, 132] width 110 height 35
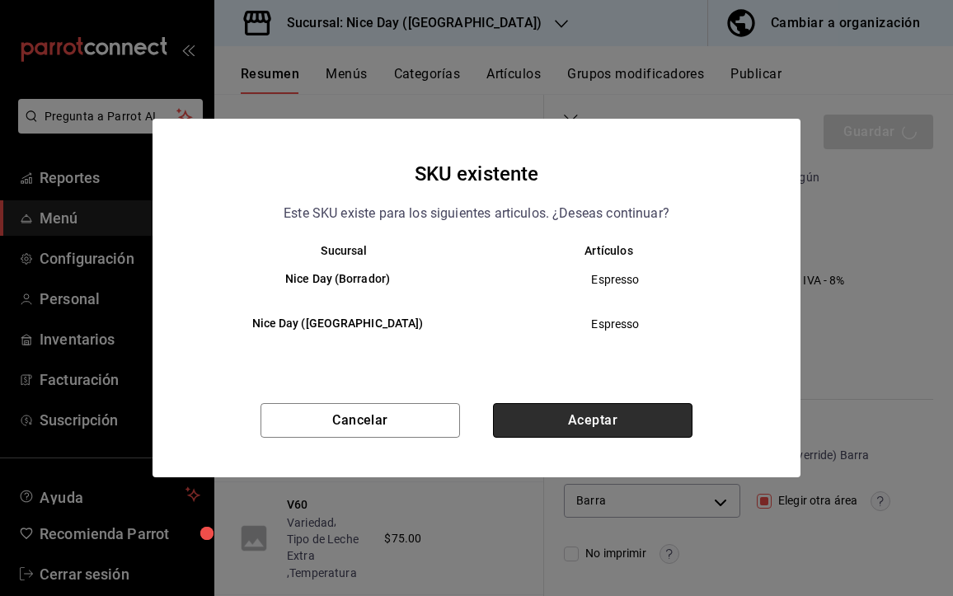
click at [542, 421] on button "Aceptar" at bounding box center [592, 420] width 199 height 35
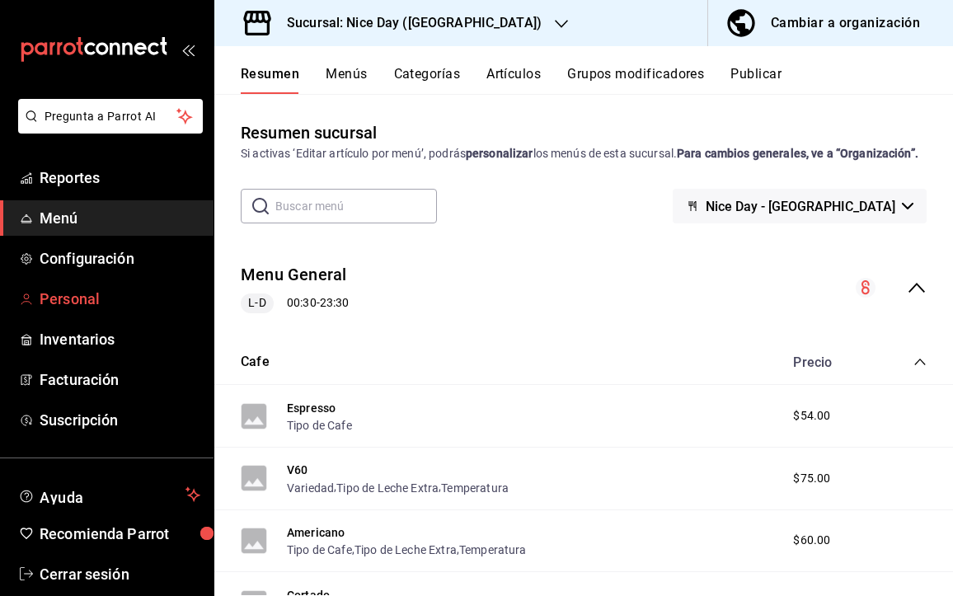
click at [67, 311] on link "Personal" at bounding box center [107, 298] width 214 height 35
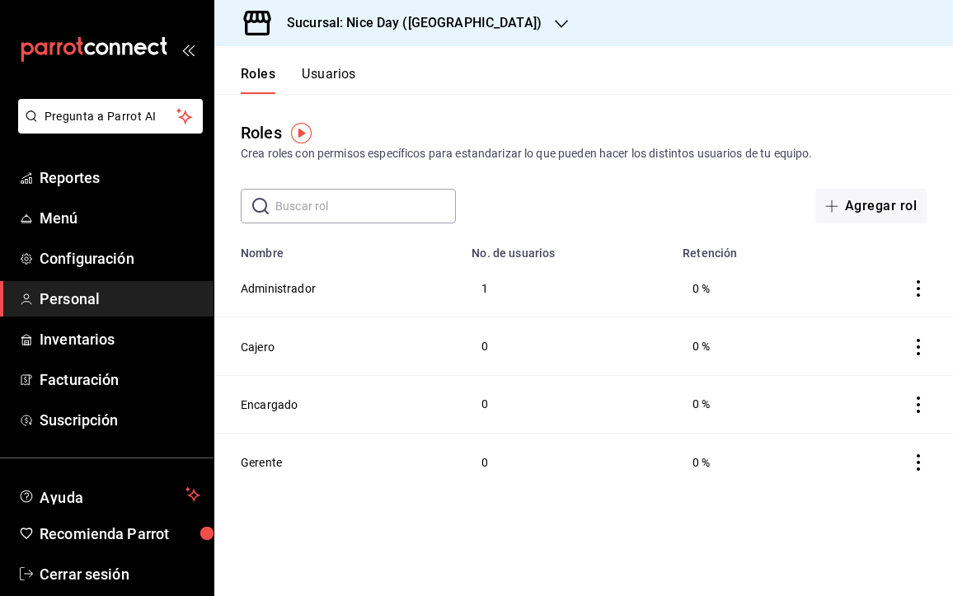
click at [548, 125] on div "Roles Crea roles con permisos específicos para estandarizar lo que pueden hacer…" at bounding box center [583, 141] width 739 height 42
click at [523, 116] on div "Roles Crea roles con permisos específicos para estandarizar lo que pueden hacer…" at bounding box center [583, 158] width 739 height 129
click at [285, 286] on button "Administrador" at bounding box center [278, 288] width 75 height 16
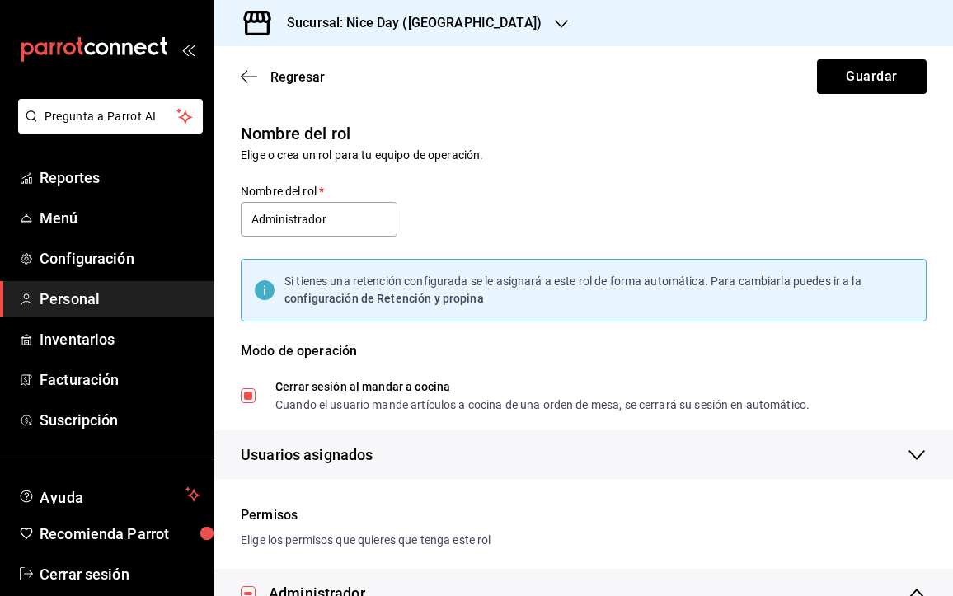
click at [511, 199] on div "Nombre del rol Elige o crea un rol para tu equipo de operación. Nombre del rol …" at bounding box center [574, 290] width 706 height 378
click at [99, 420] on span "Suscripción" at bounding box center [120, 420] width 161 height 22
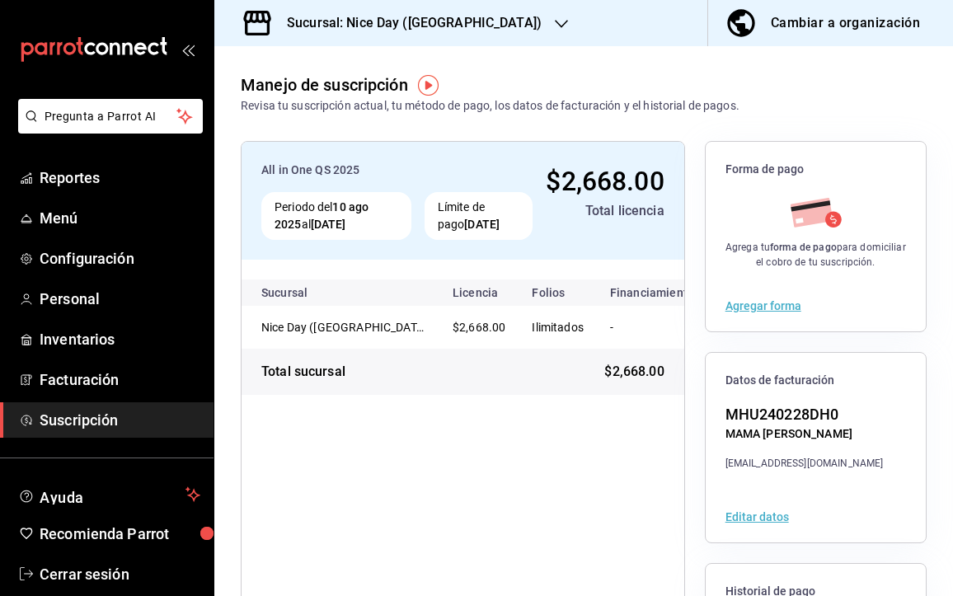
click at [435, 383] on div "Total sucursal $2,668.00" at bounding box center [463, 372] width 443 height 46
click at [461, 463] on div "All in One QS 2025 Periodo del [DATE] al [DATE] Límite de pago [DATE] $2,668.00…" at bounding box center [463, 447] width 444 height 613
click at [554, 329] on td "Ilimitados" at bounding box center [558, 327] width 78 height 43
click at [595, 328] on tr "Nice Day ([GEOGRAPHIC_DATA]) $2,668.00 Ilimitados - $2,668.00" at bounding box center [524, 327] width 565 height 43
click at [481, 324] on span "$2,668.00" at bounding box center [479, 327] width 53 height 13
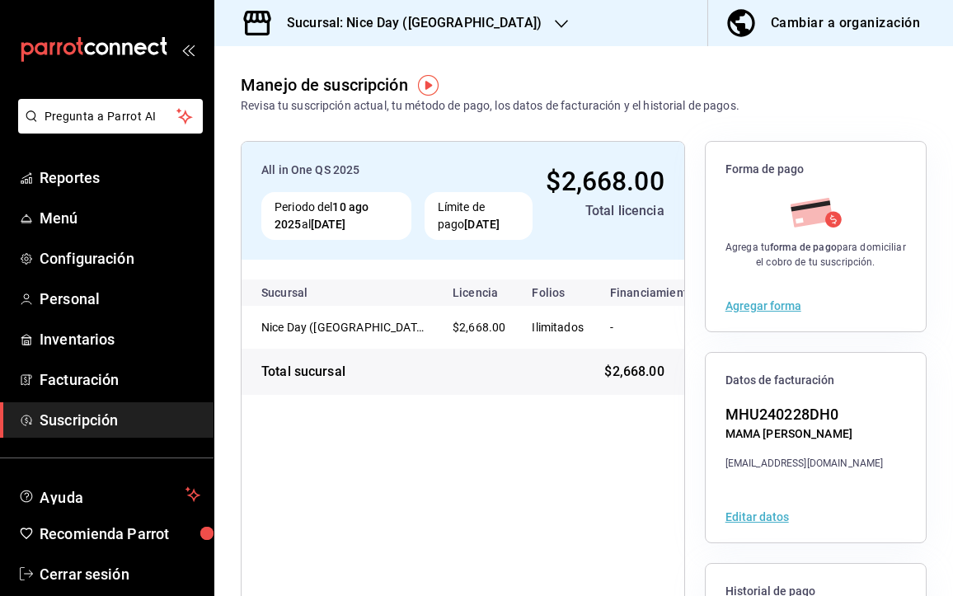
click at [622, 289] on th "Financiamiento" at bounding box center [652, 292] width 110 height 26
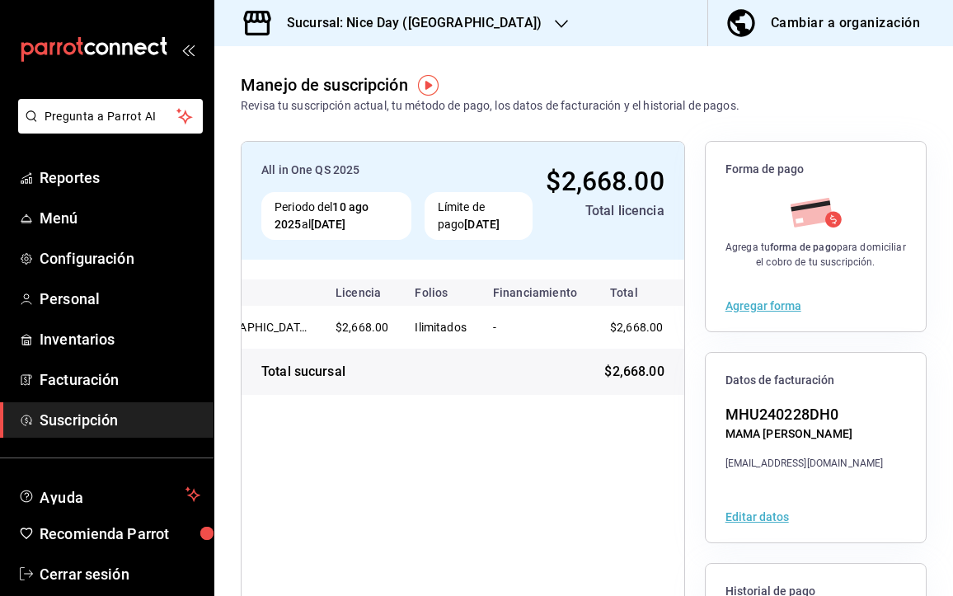
click at [464, 24] on div "Sucursal: Nice Day ([GEOGRAPHIC_DATA])" at bounding box center [401, 23] width 347 height 46
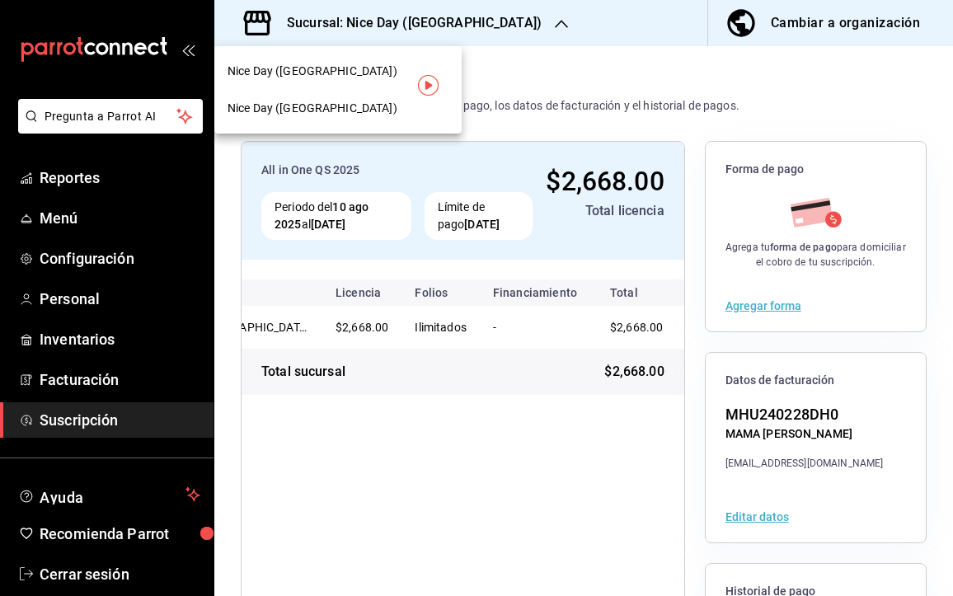
click at [551, 39] on div at bounding box center [476, 298] width 953 height 596
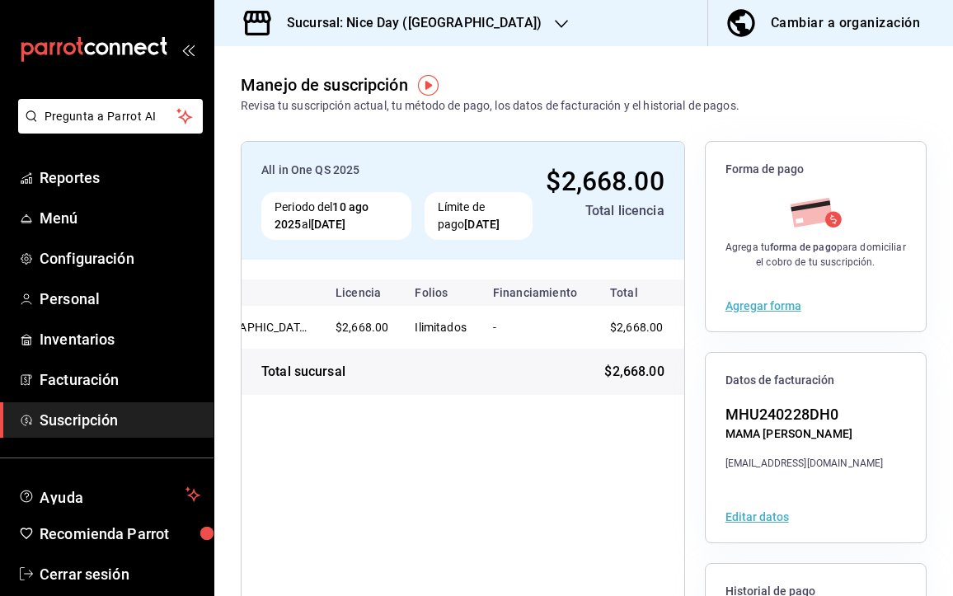
click at [821, 26] on div "Cambiar a organización" at bounding box center [845, 23] width 149 height 23
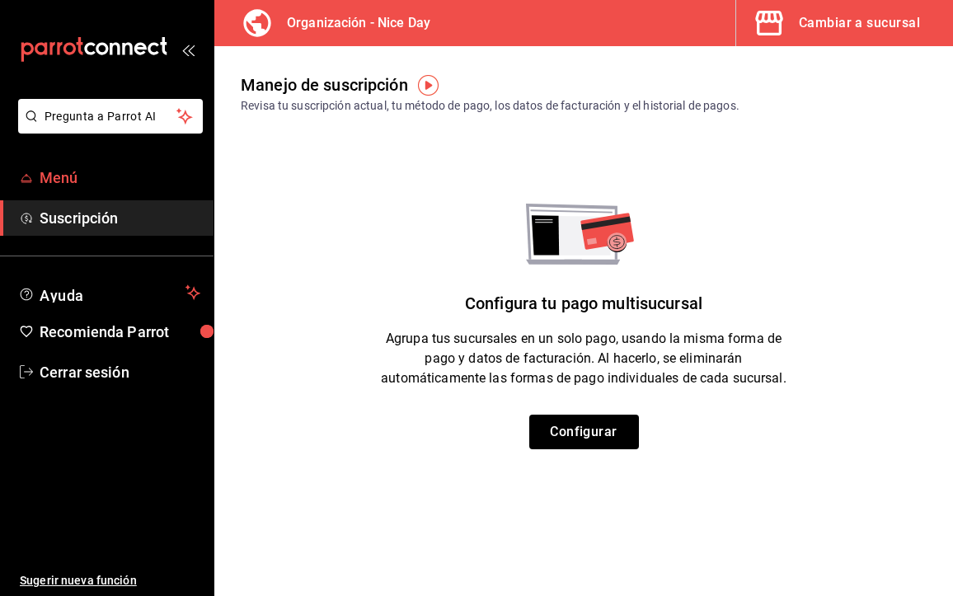
click at [71, 176] on span "Menú" at bounding box center [120, 178] width 161 height 22
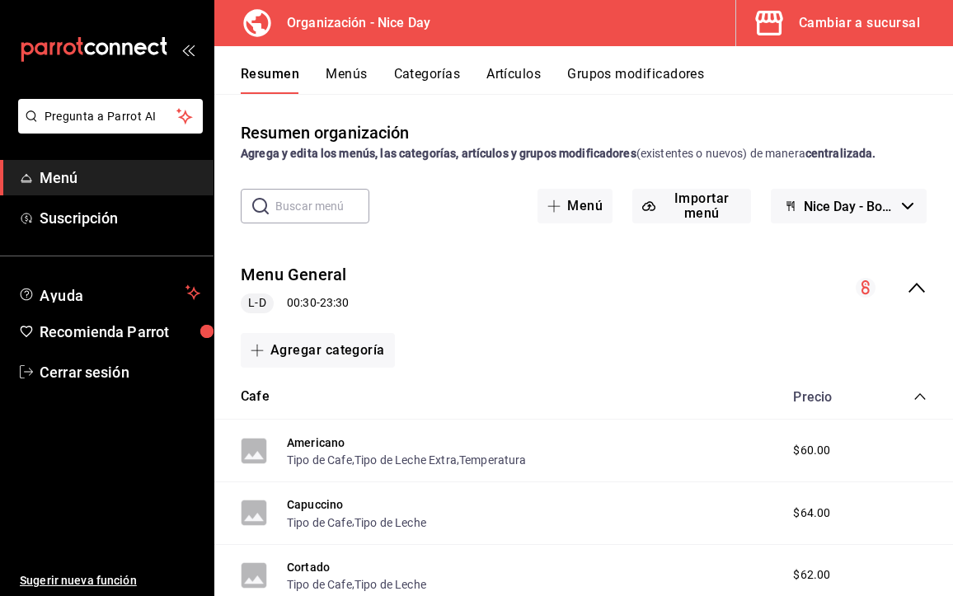
click at [856, 20] on div "Cambiar a sucursal" at bounding box center [859, 23] width 121 height 23
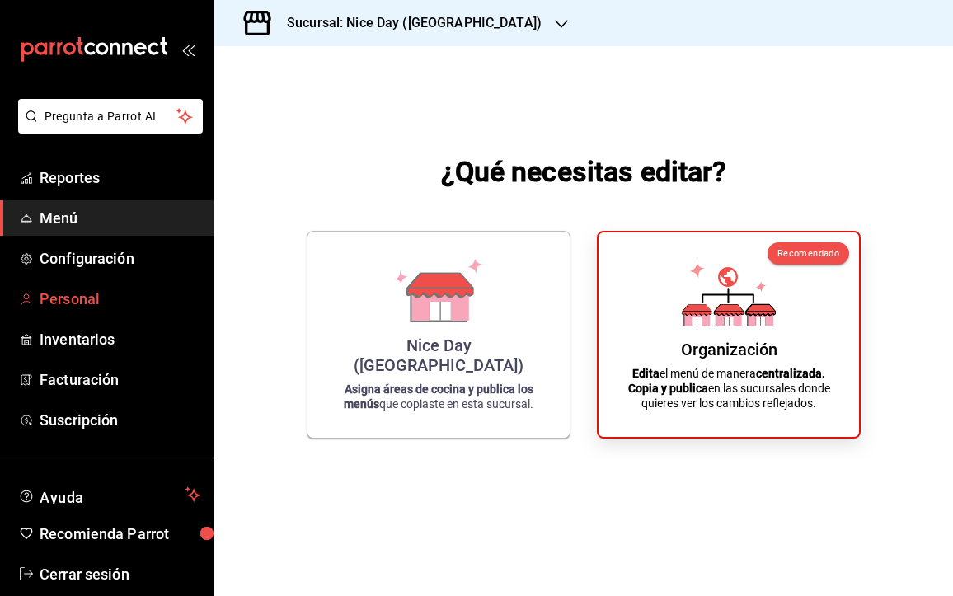
click at [74, 296] on span "Personal" at bounding box center [120, 299] width 161 height 22
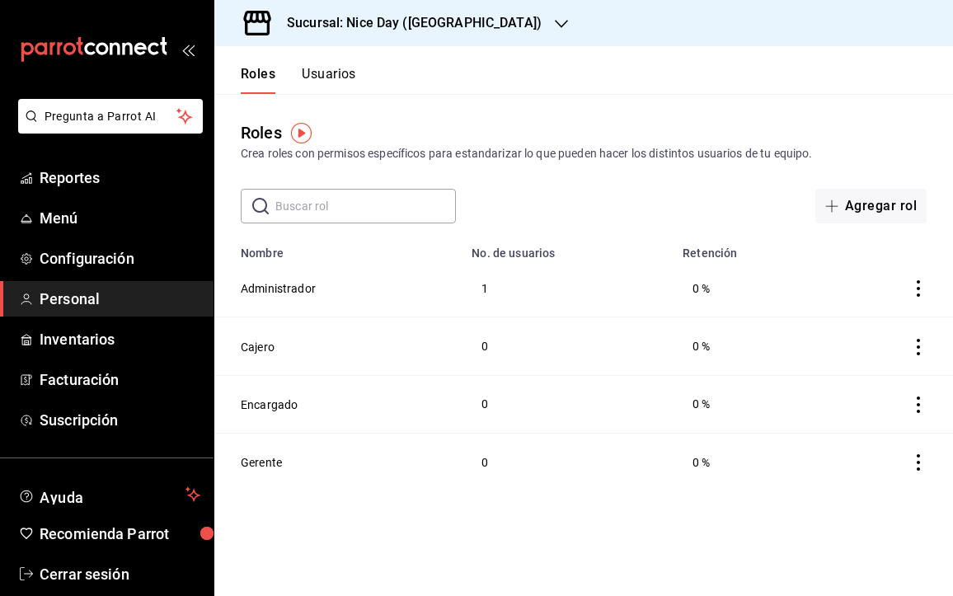
click at [437, 16] on h3 "Sucursal: Nice Day ([GEOGRAPHIC_DATA])" at bounding box center [408, 23] width 268 height 20
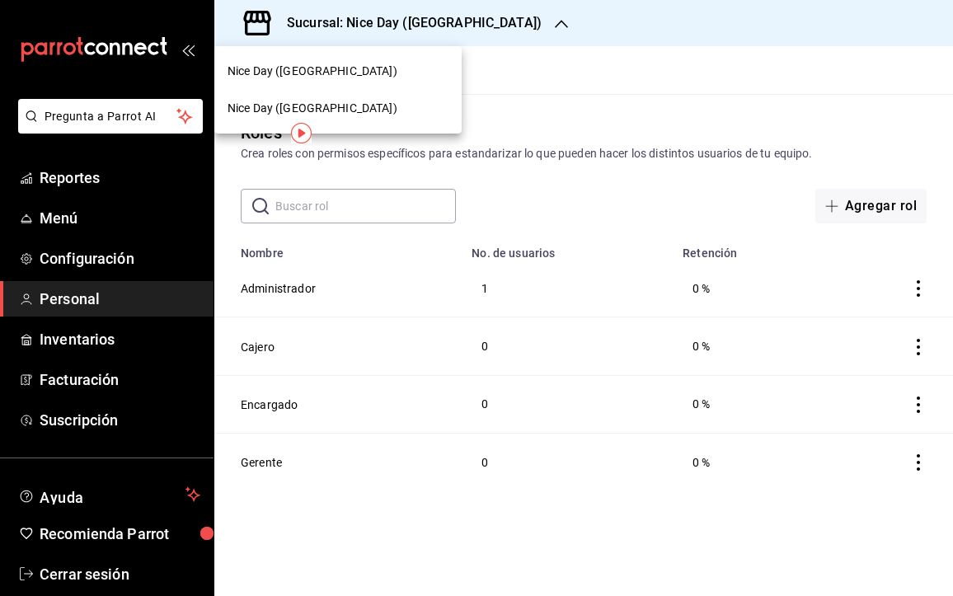
click at [581, 29] on div at bounding box center [476, 298] width 953 height 596
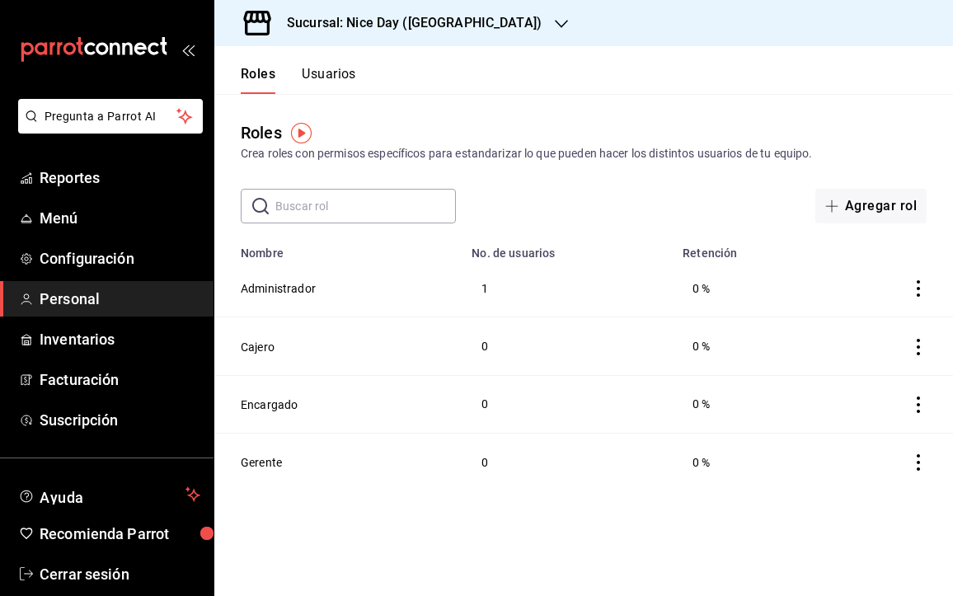
click at [453, 24] on h3 "Sucursal: Nice Day ([GEOGRAPHIC_DATA])" at bounding box center [408, 23] width 268 height 20
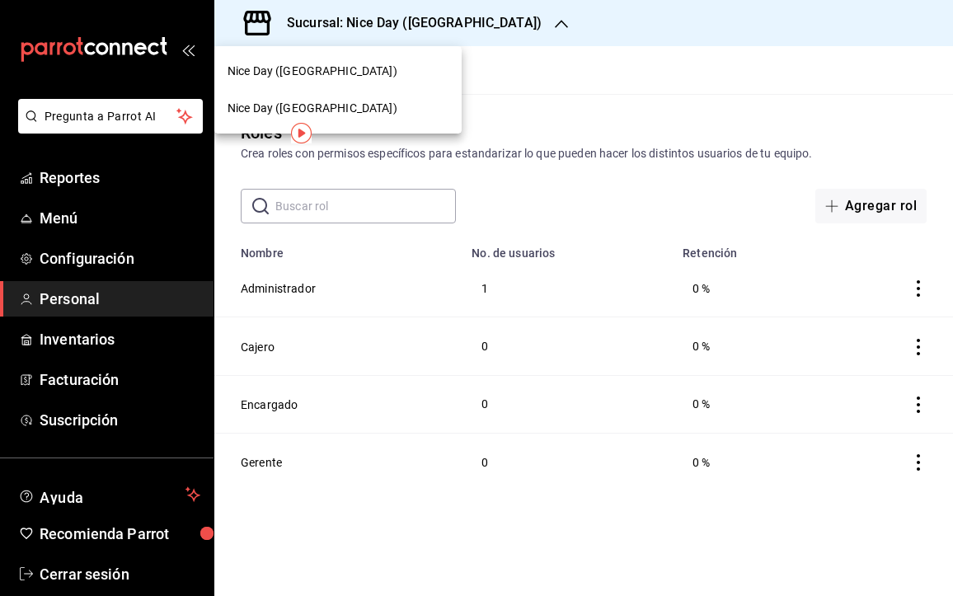
click at [535, 102] on div at bounding box center [476, 298] width 953 height 596
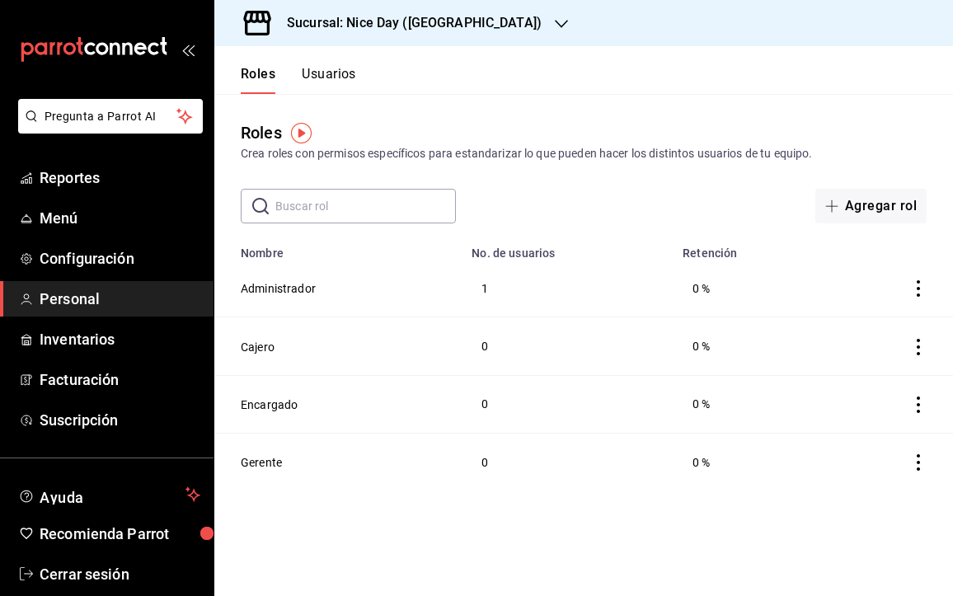
click at [189, 58] on div "mailbox folders" at bounding box center [107, 49] width 214 height 99
click at [184, 41] on div "mailbox folders" at bounding box center [107, 49] width 214 height 99
click at [394, 12] on div "Sucursal: Nice Day ([GEOGRAPHIC_DATA])" at bounding box center [401, 23] width 347 height 46
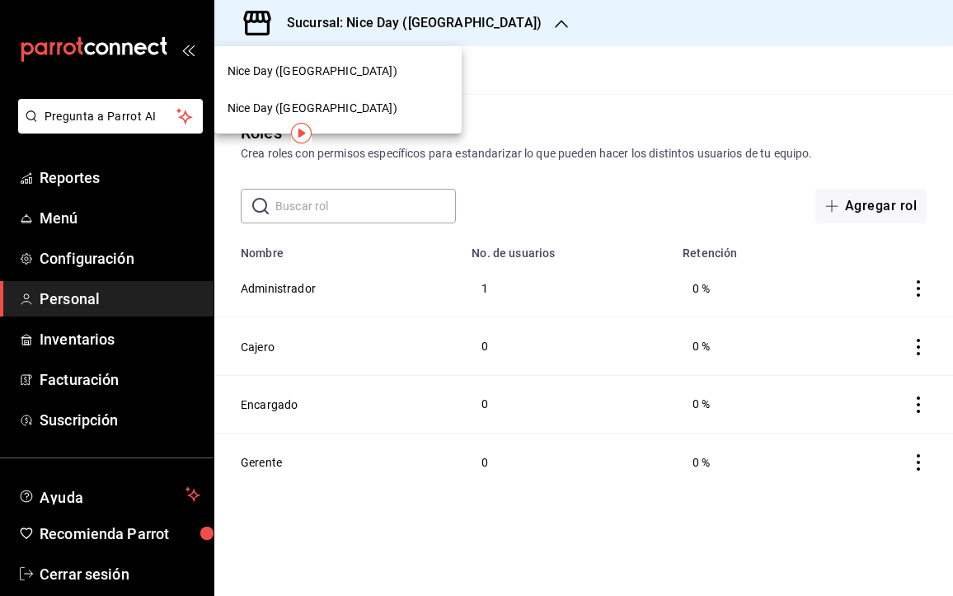
click at [323, 73] on div "Nice Day ([GEOGRAPHIC_DATA])" at bounding box center [338, 71] width 221 height 17
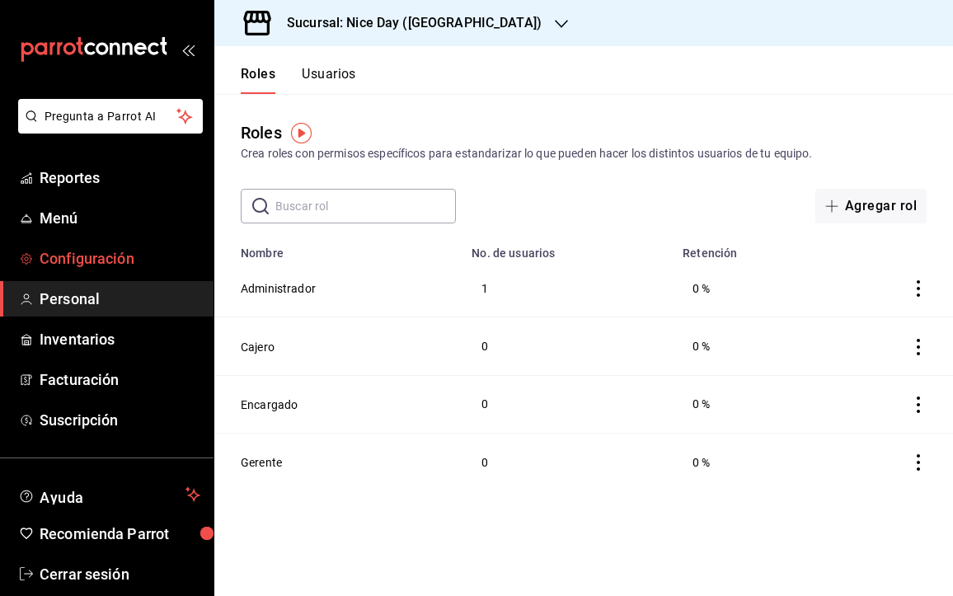
click at [87, 260] on span "Configuración" at bounding box center [120, 258] width 161 height 22
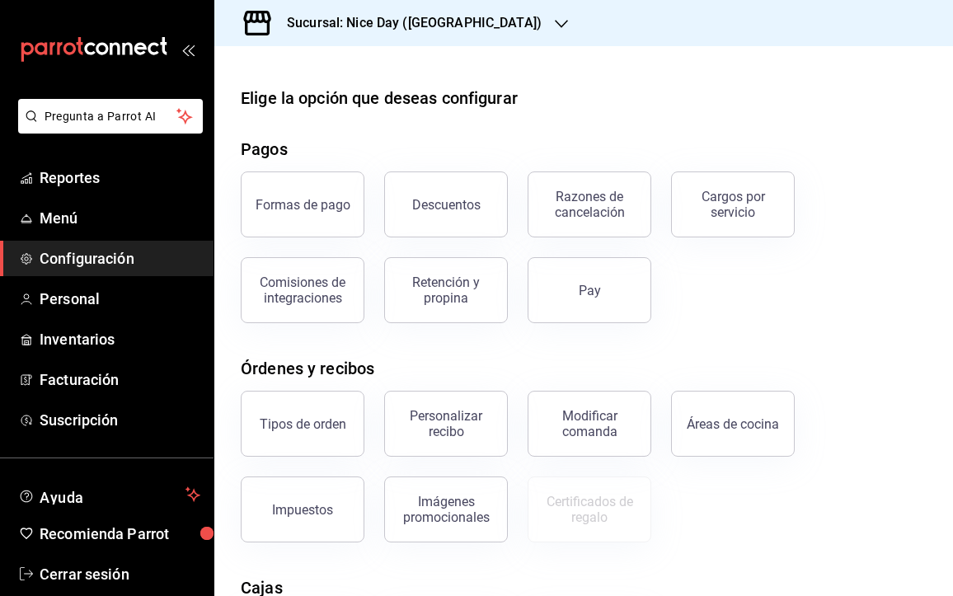
click at [555, 24] on icon "button" at bounding box center [561, 23] width 13 height 13
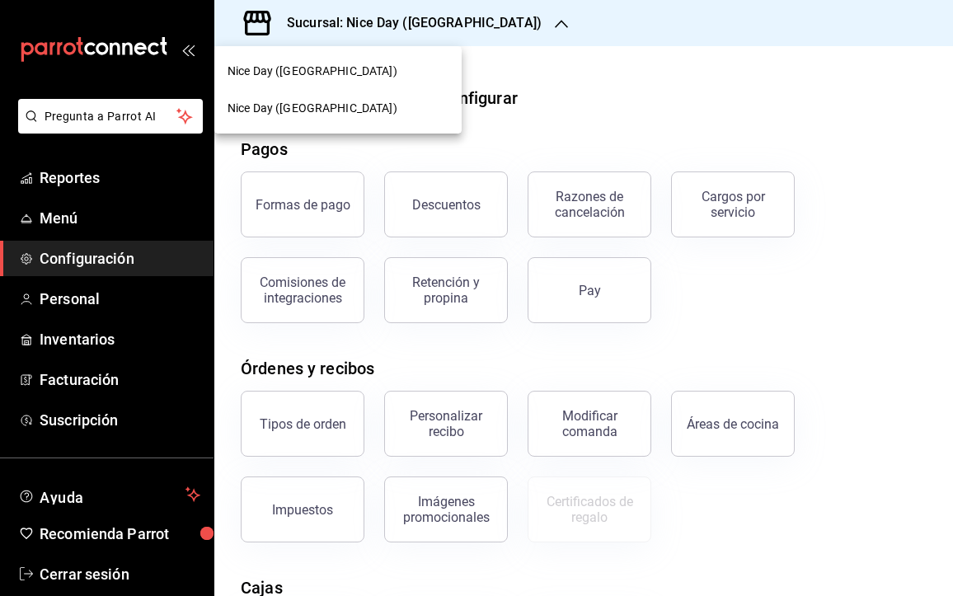
click at [322, 98] on div "Nice Day ([GEOGRAPHIC_DATA])" at bounding box center [337, 108] width 247 height 37
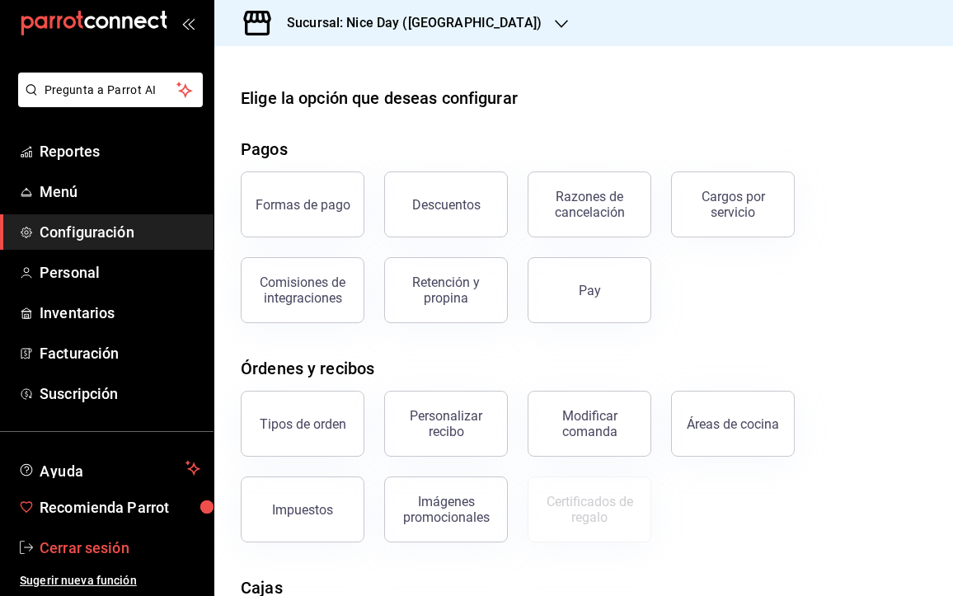
scroll to position [26, 0]
click at [93, 550] on span "Cerrar sesión" at bounding box center [120, 548] width 161 height 22
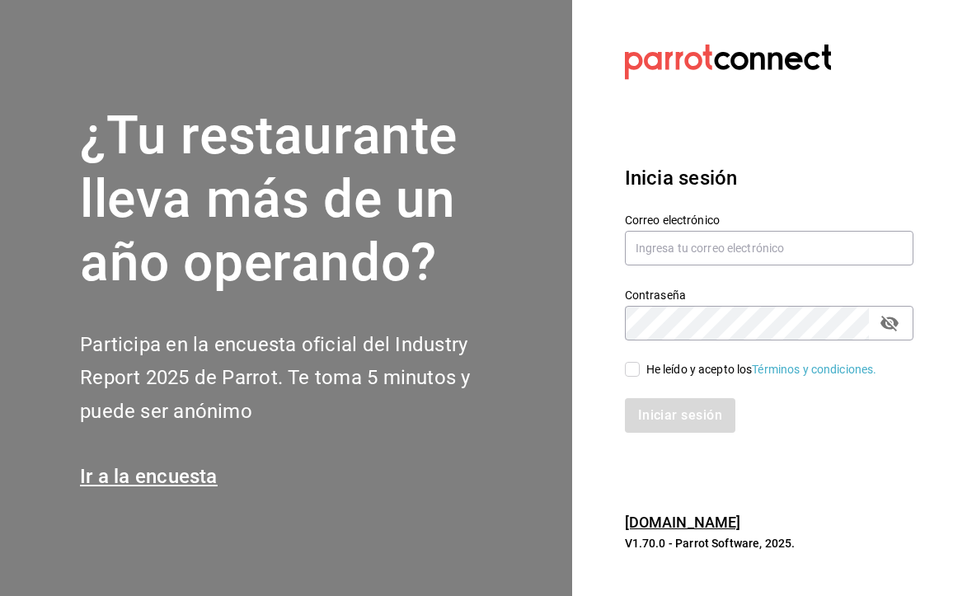
click at [860, 422] on div "Iniciar sesión" at bounding box center [769, 415] width 289 height 35
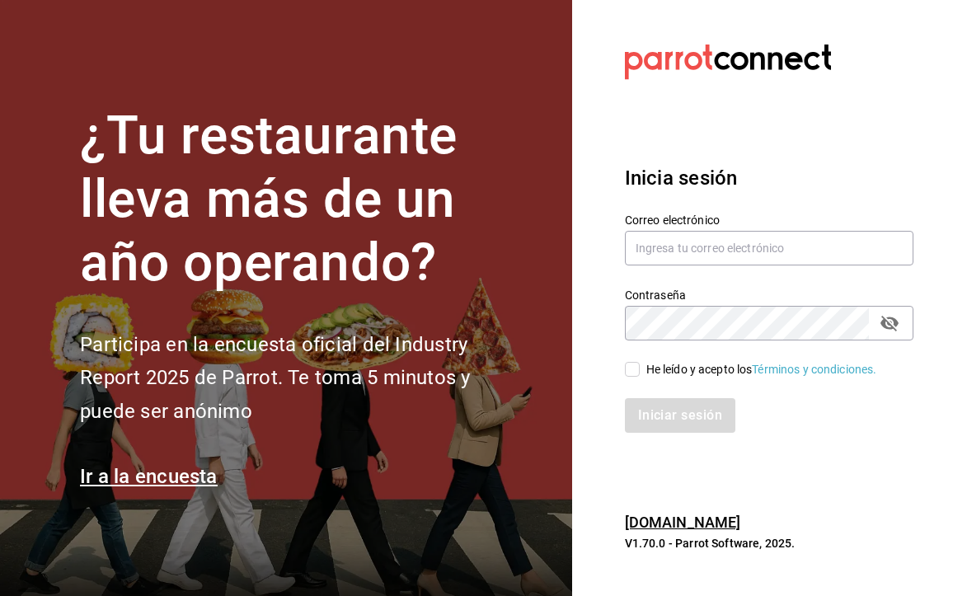
click at [692, 521] on link "[DOMAIN_NAME]" at bounding box center [683, 522] width 116 height 17
